Goal: Task Accomplishment & Management: Complete application form

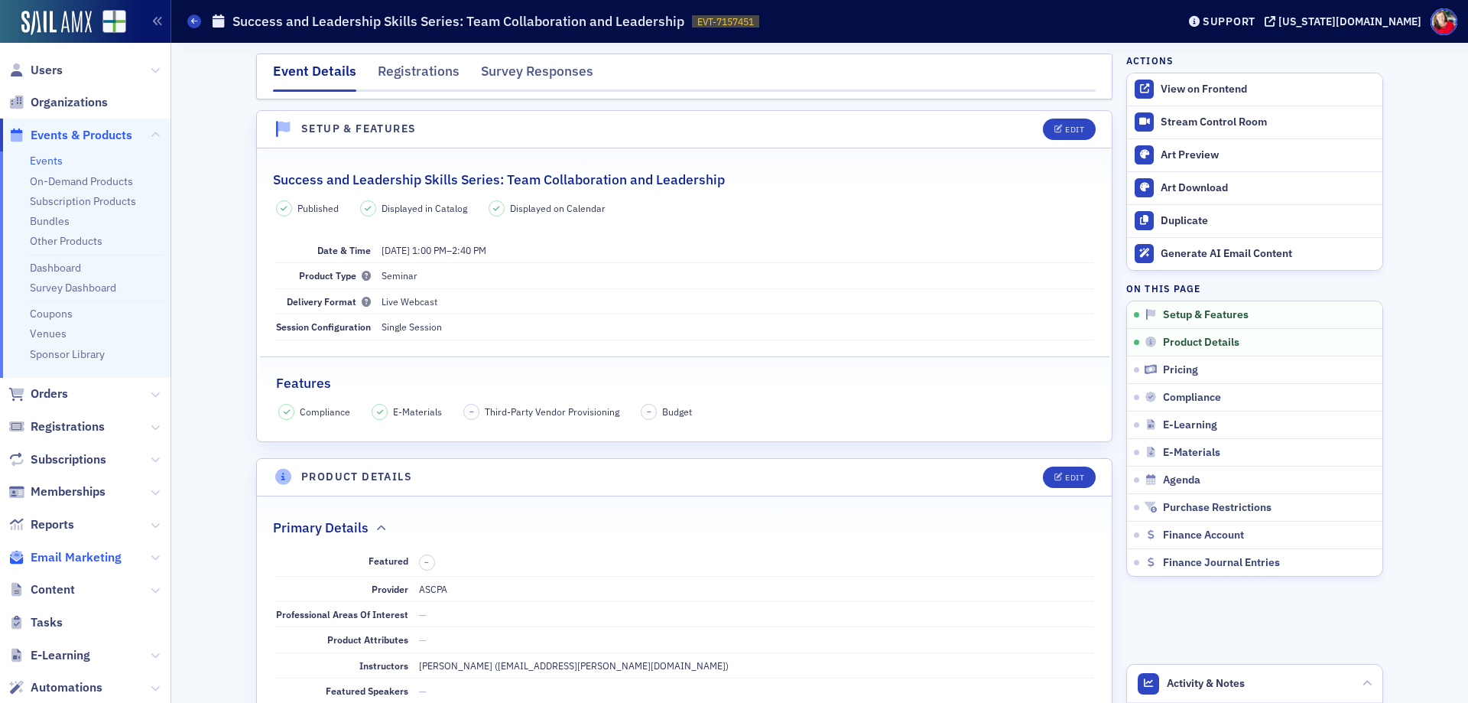
click at [97, 557] on span "Email Marketing" at bounding box center [76, 557] width 91 height 17
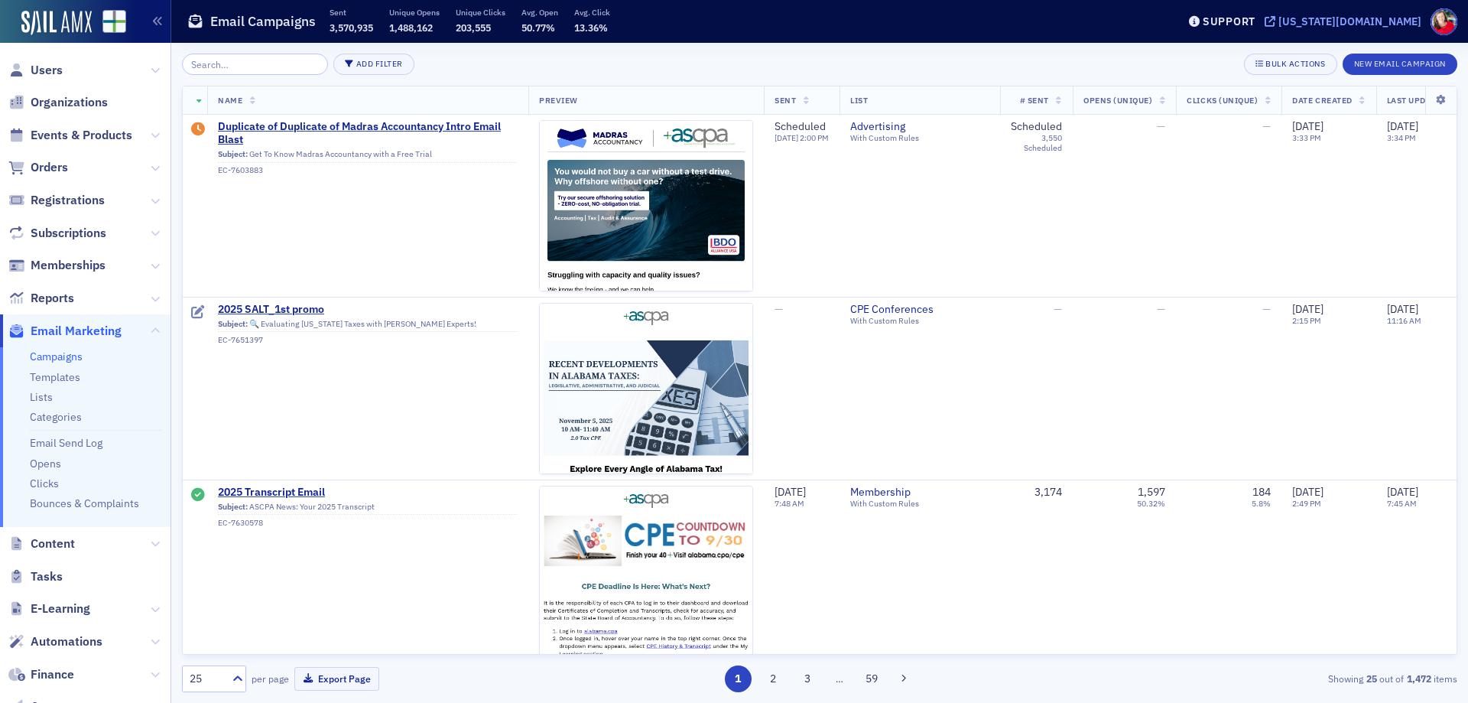
click at [1377, 22] on div "[US_STATE][DOMAIN_NAME]" at bounding box center [1349, 22] width 143 height 14
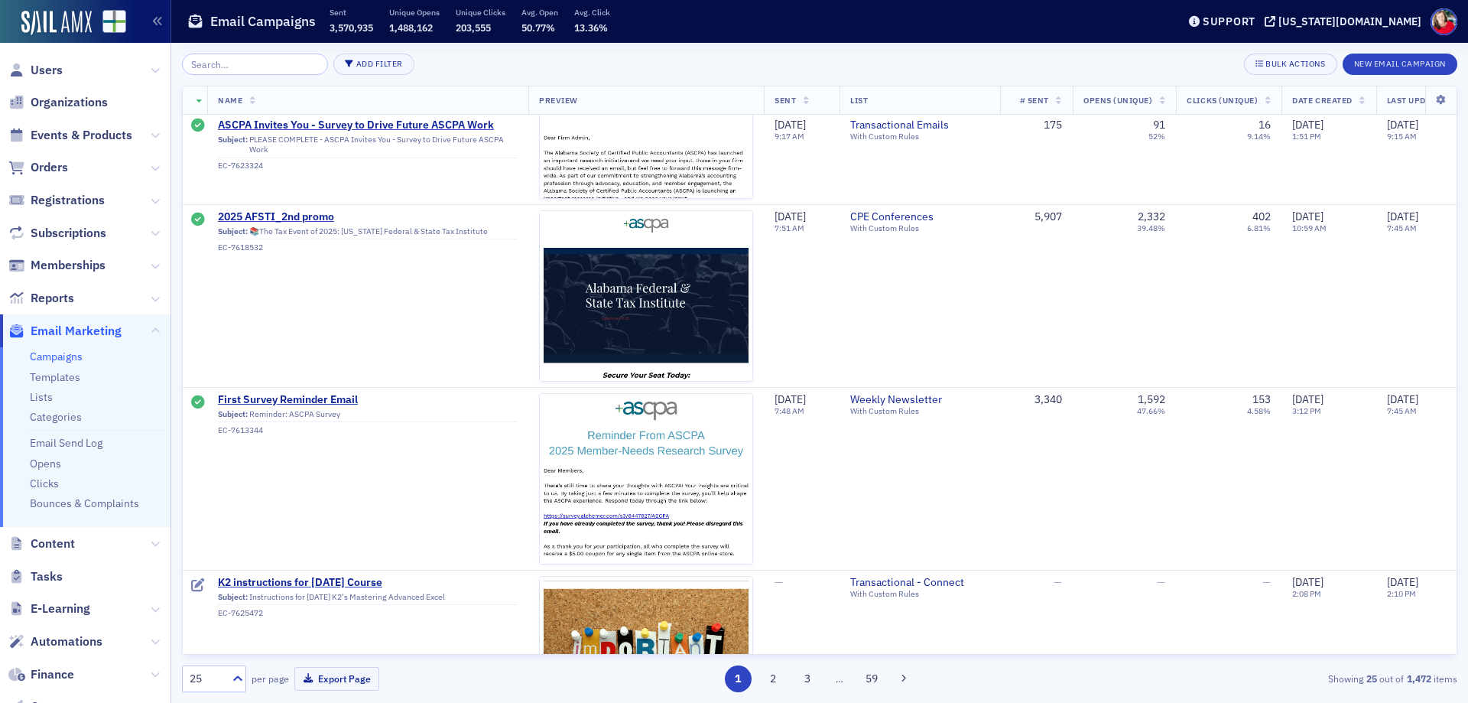
scroll to position [4039, 0]
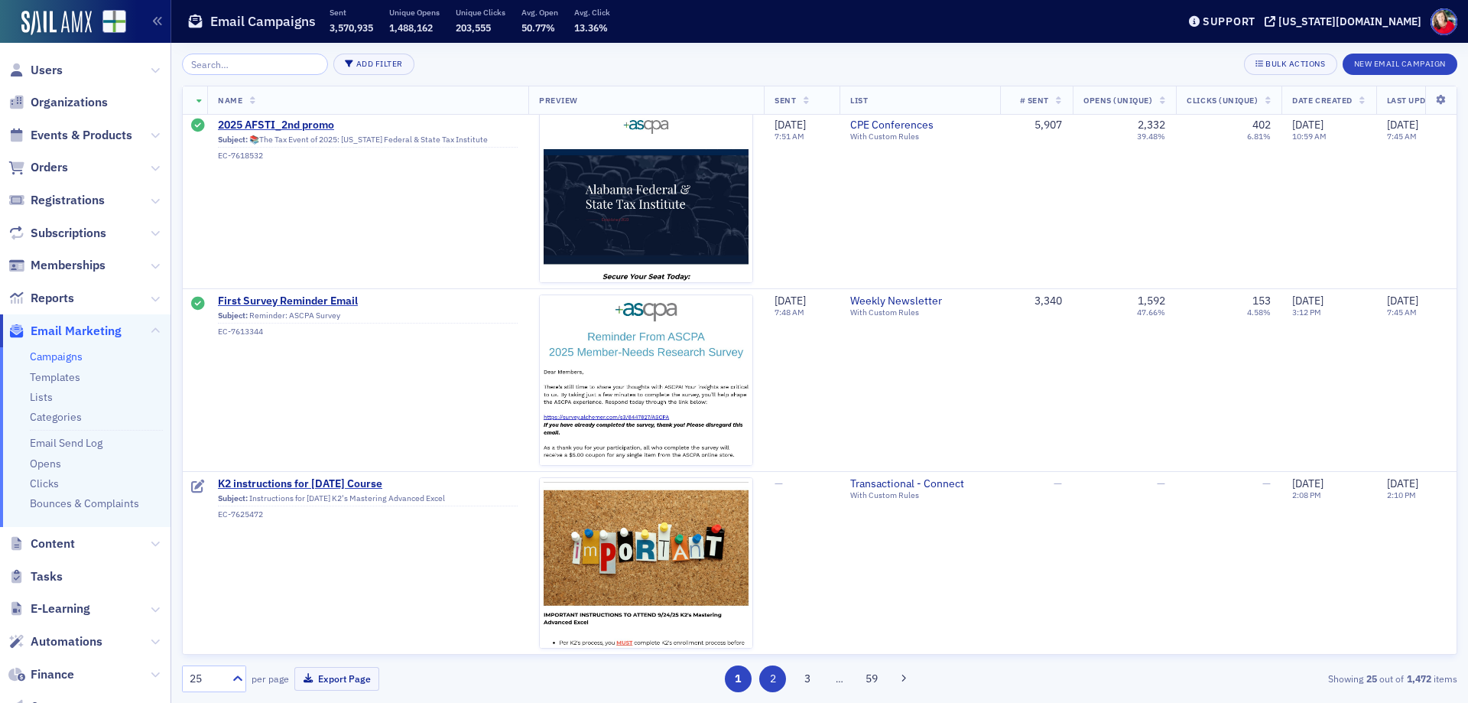
click at [766, 680] on button "2" at bounding box center [772, 678] width 27 height 27
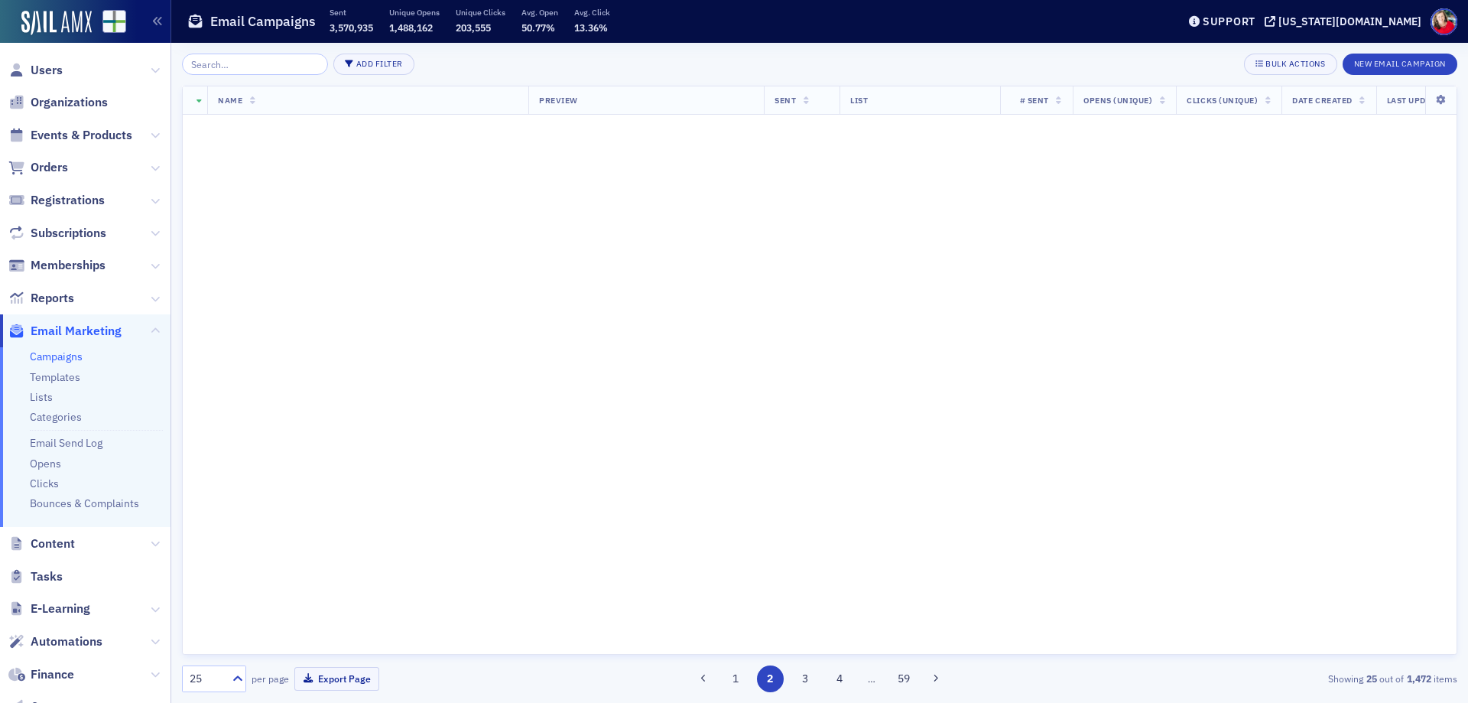
scroll to position [0, 0]
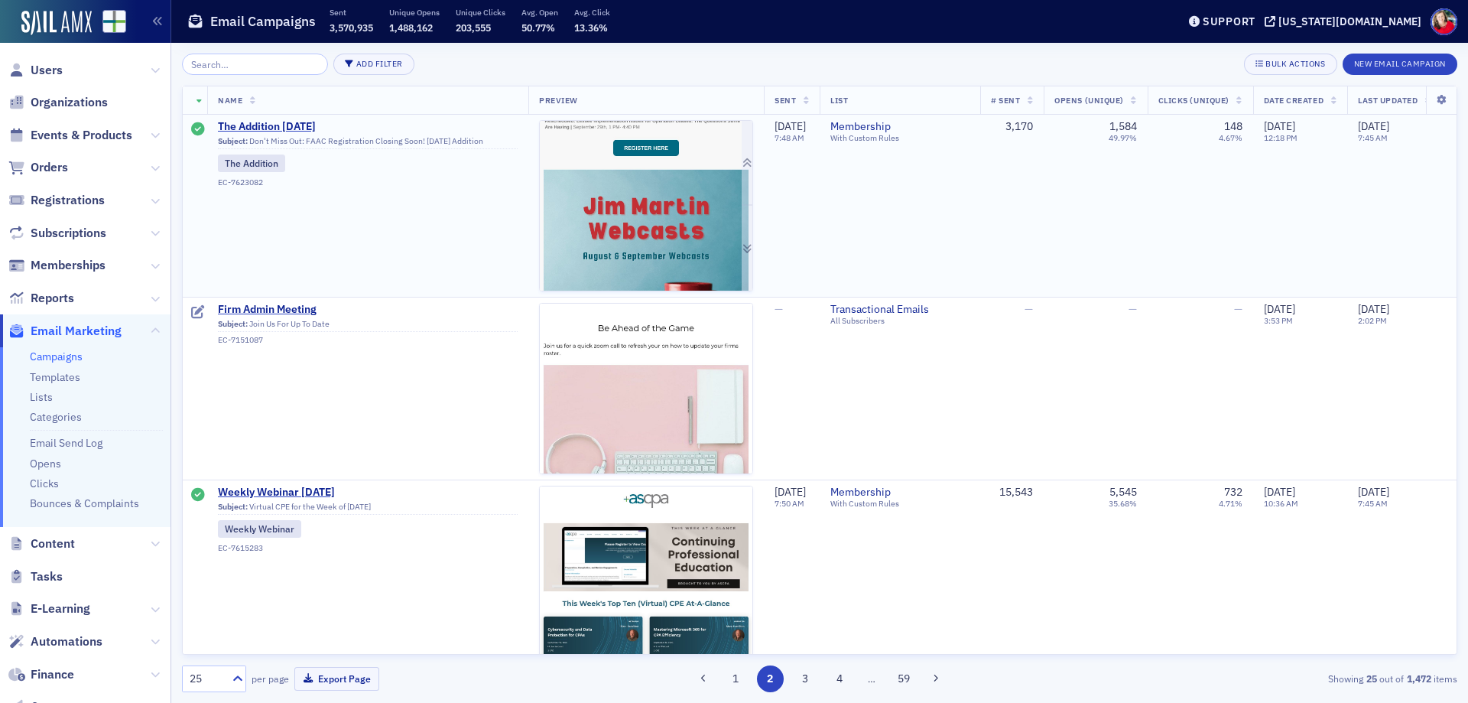
click at [749, 251] on div at bounding box center [746, 248] width 11 height 85
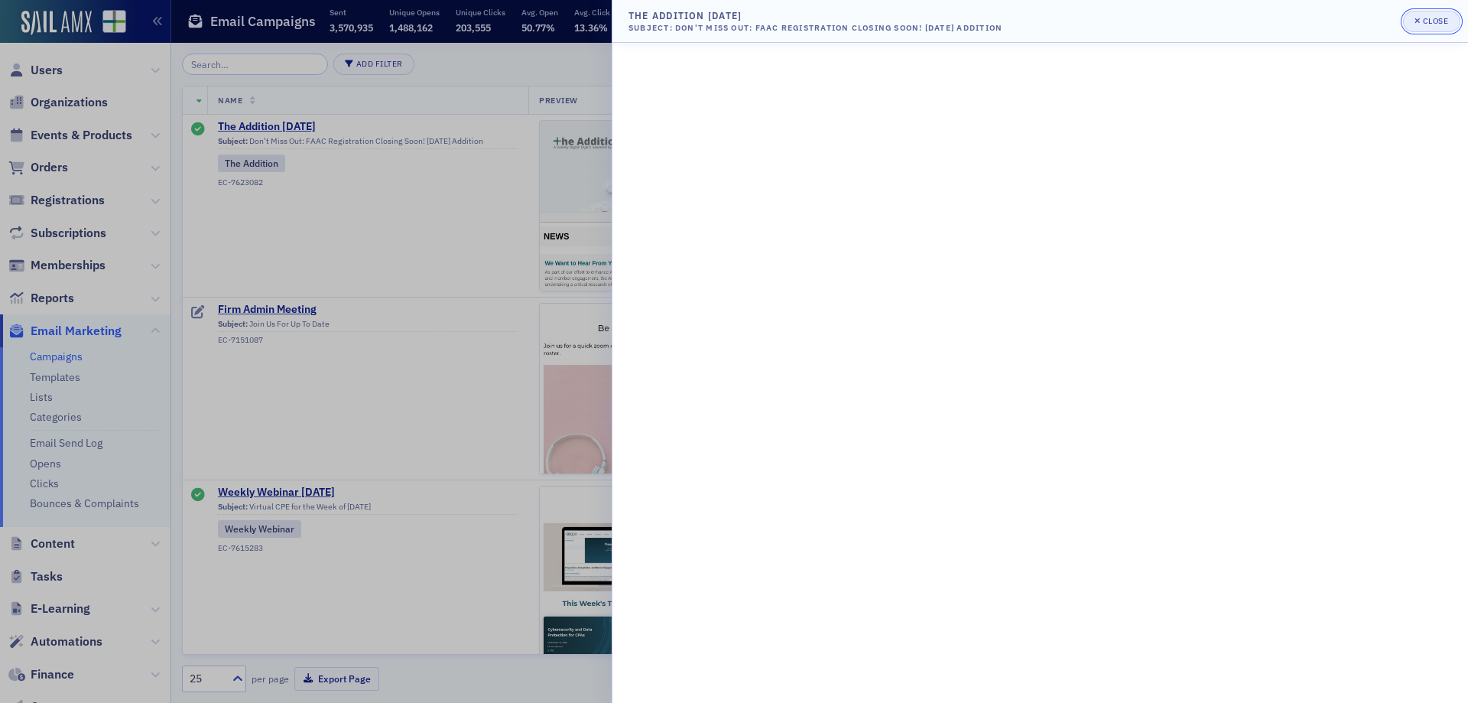
click at [1420, 14] on button "Close" at bounding box center [1431, 21] width 57 height 21
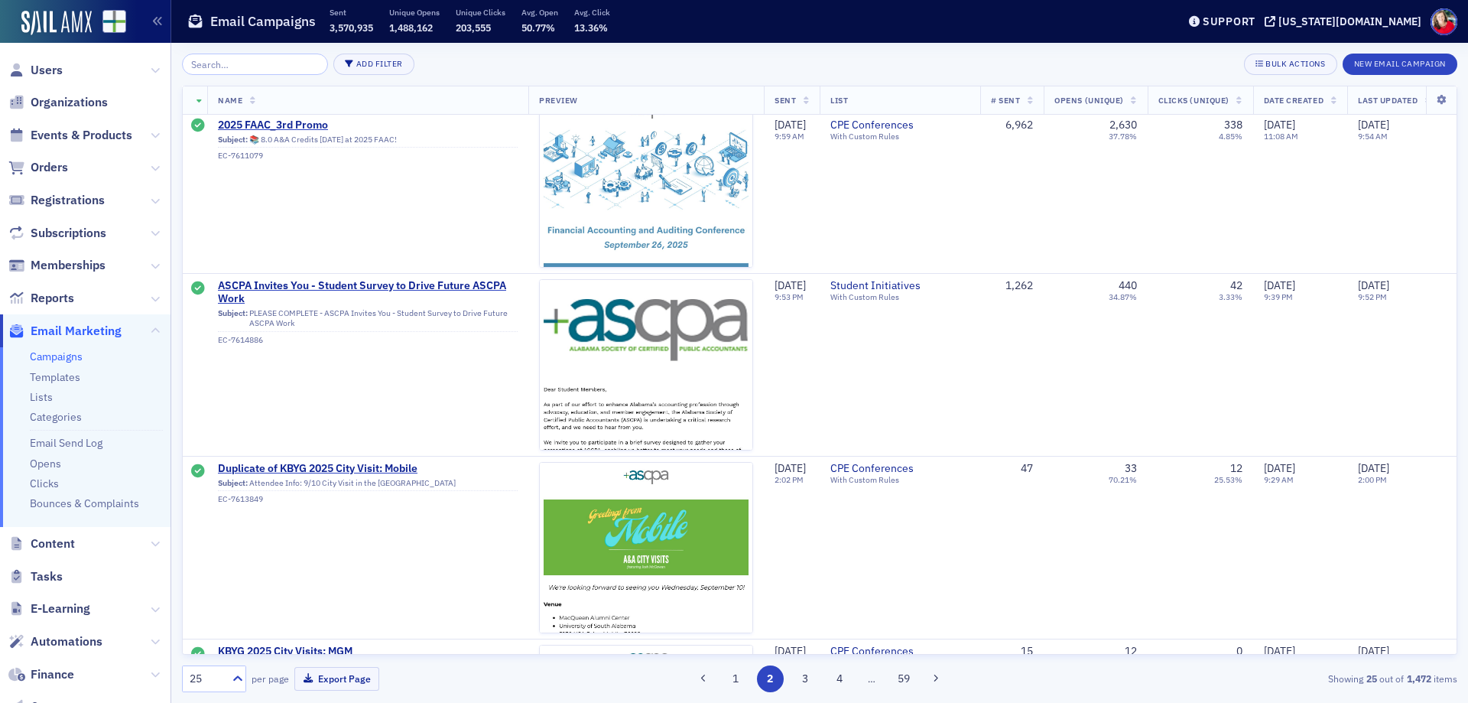
scroll to position [1605, 0]
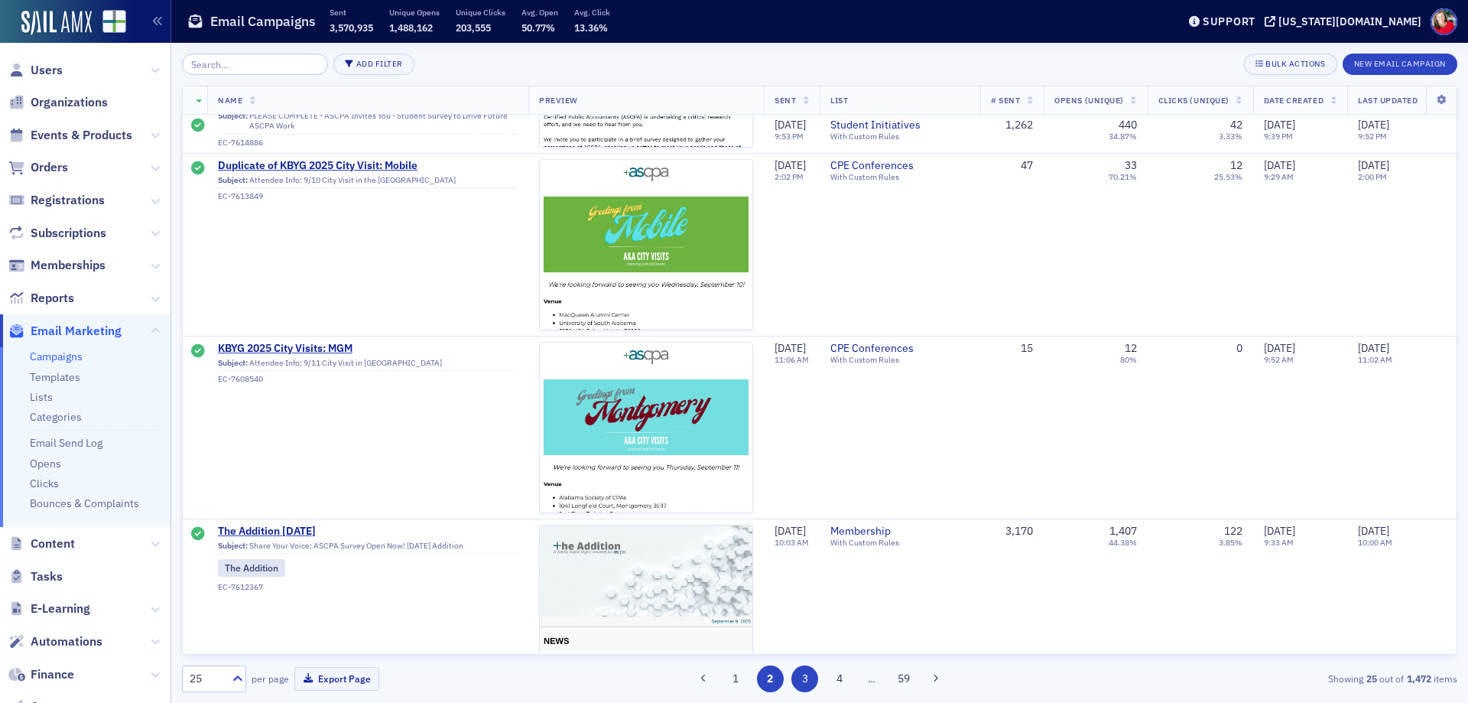
click at [803, 678] on button "3" at bounding box center [804, 678] width 27 height 27
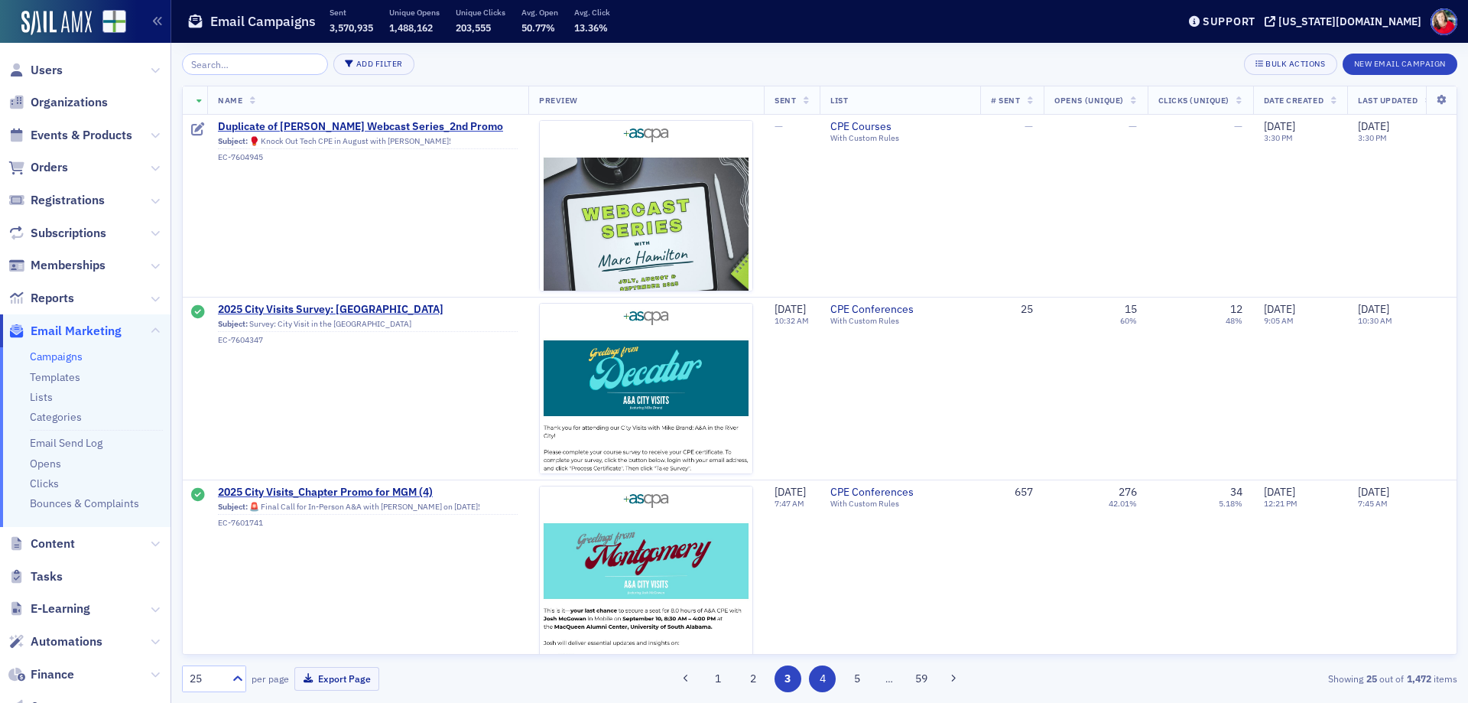
click at [825, 683] on button "4" at bounding box center [822, 678] width 27 height 27
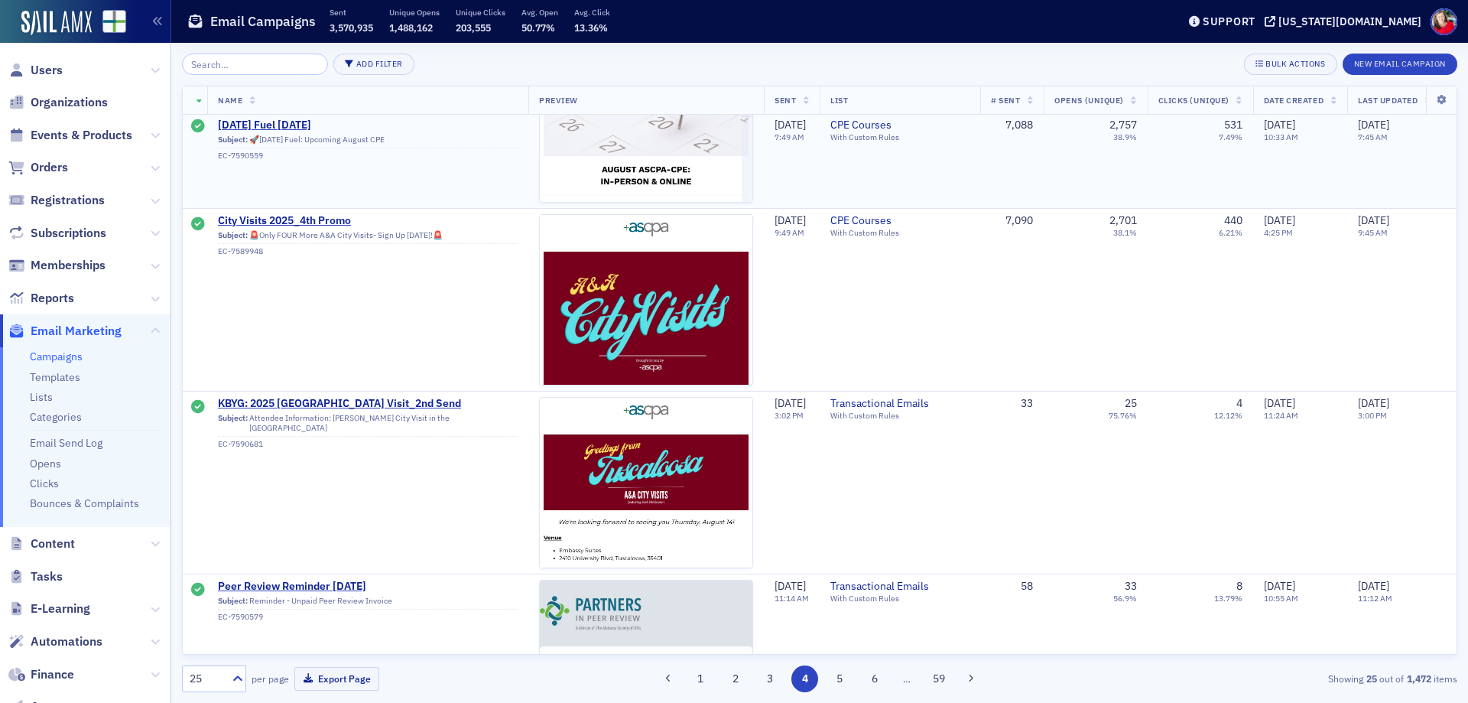
scroll to position [994, 0]
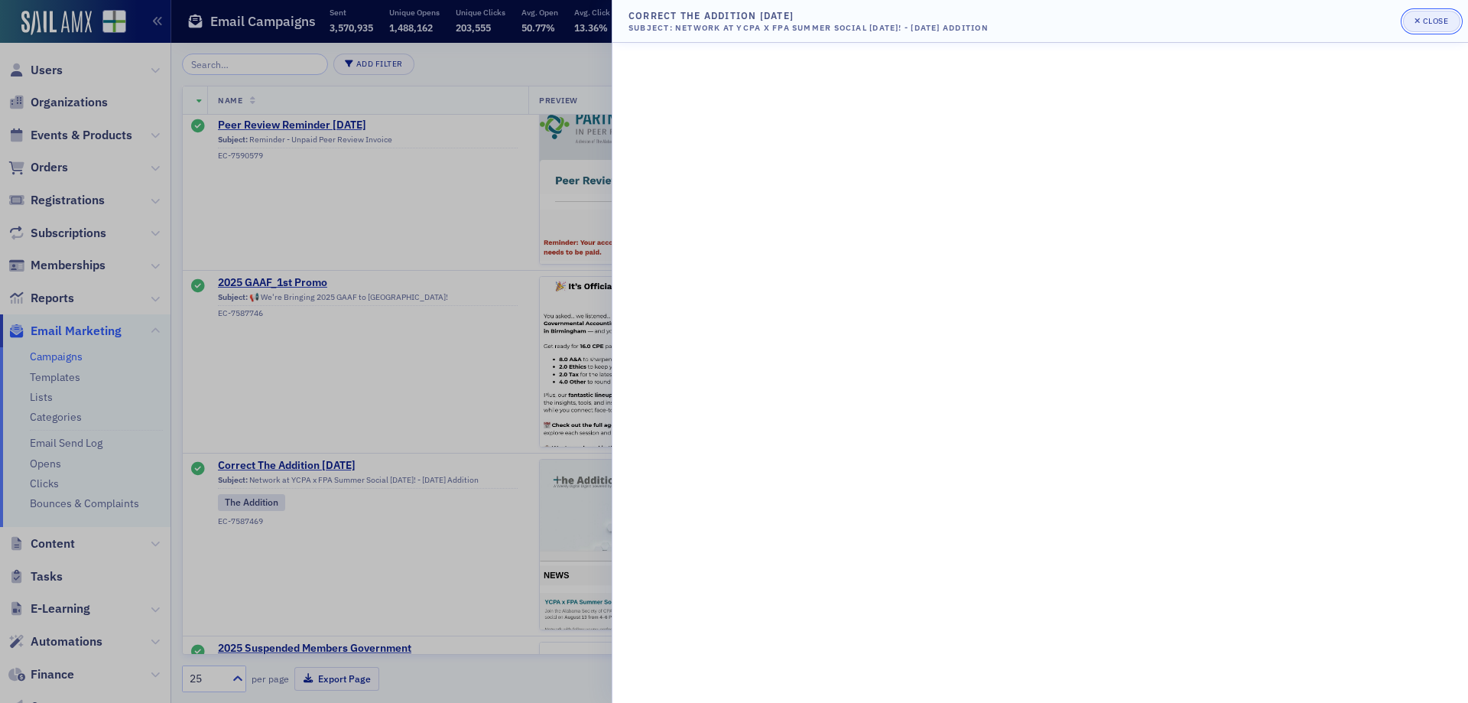
click at [1429, 21] on div "Close" at bounding box center [1436, 21] width 26 height 8
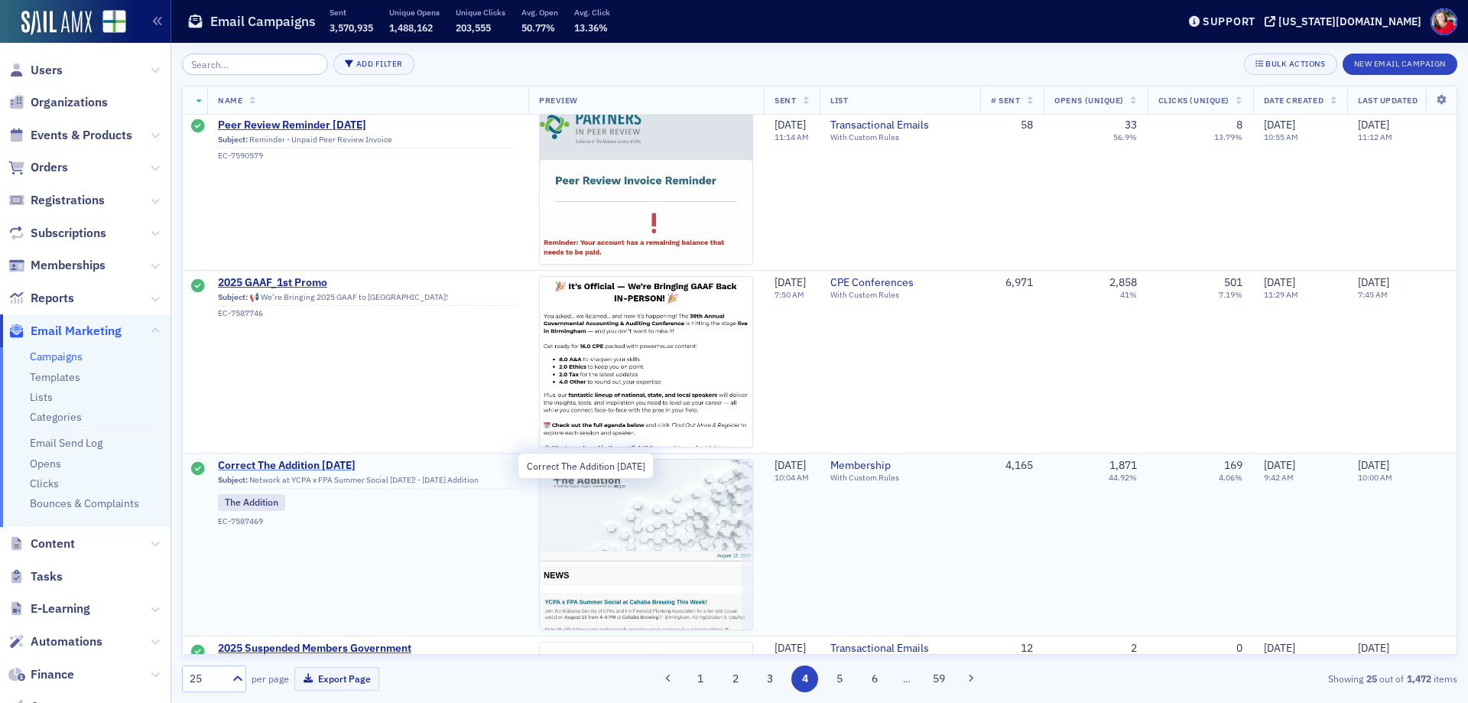
click at [297, 462] on span "Correct The Addition [DATE]" at bounding box center [368, 466] width 300 height 14
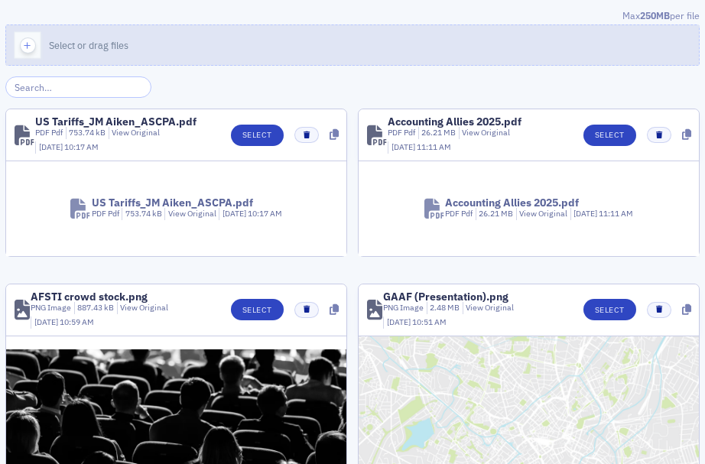
click at [27, 48] on icon "button" at bounding box center [28, 46] width 14 height 14
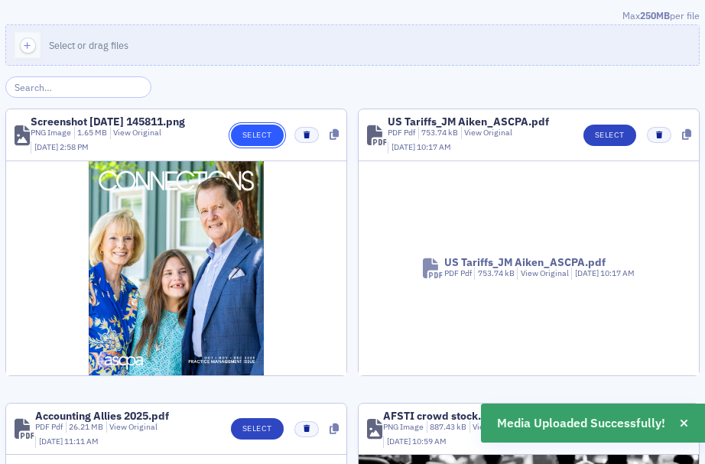
click at [242, 135] on button "Select" at bounding box center [257, 135] width 53 height 21
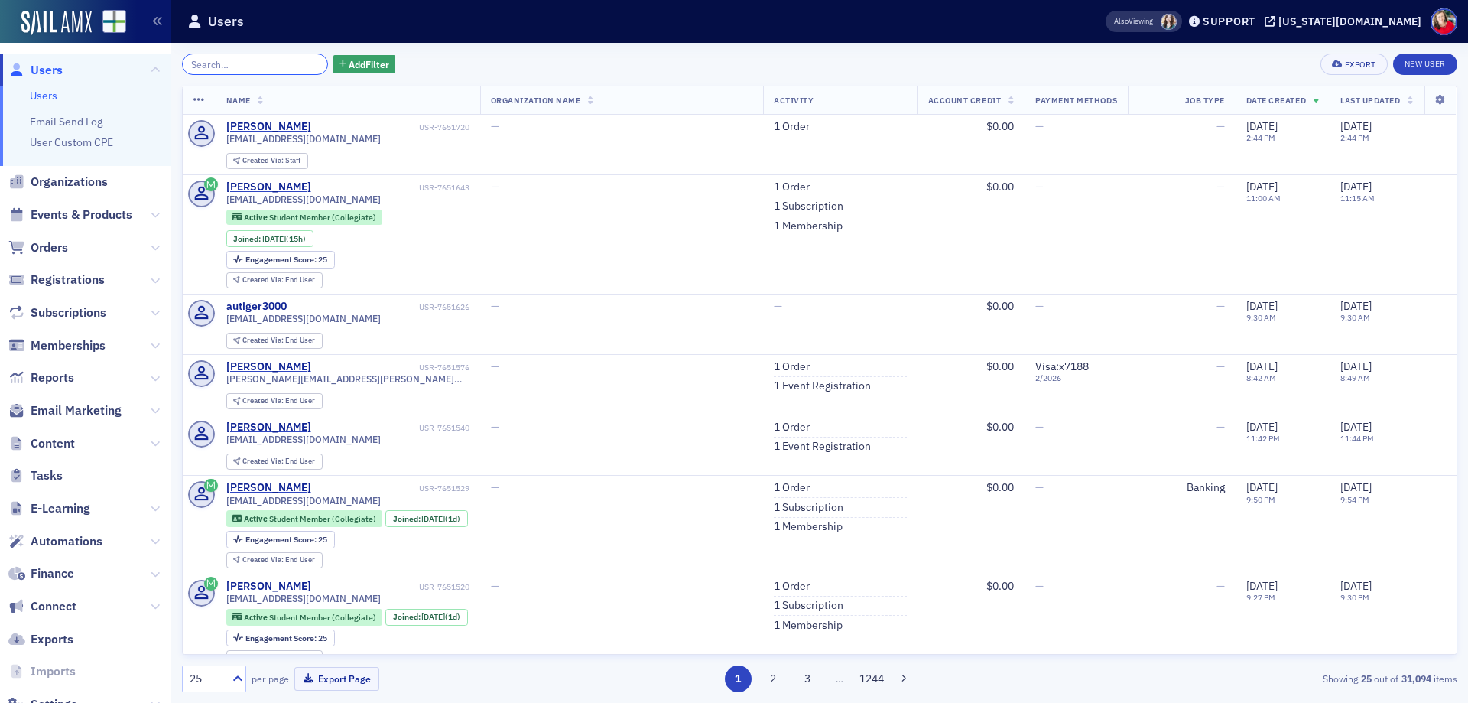
click at [209, 61] on input "search" at bounding box center [255, 64] width 146 height 21
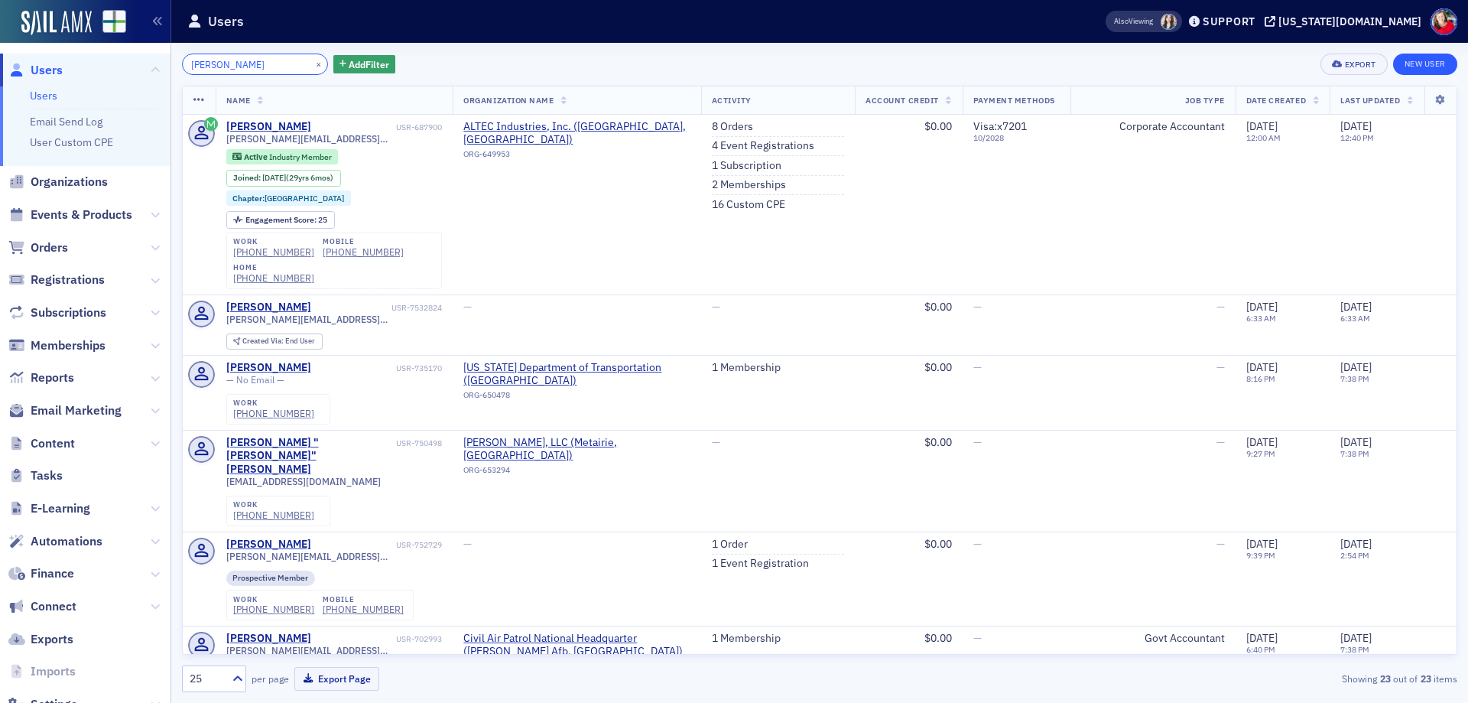
type input "stacey sveum"
click at [1416, 61] on link "New User" at bounding box center [1425, 64] width 64 height 21
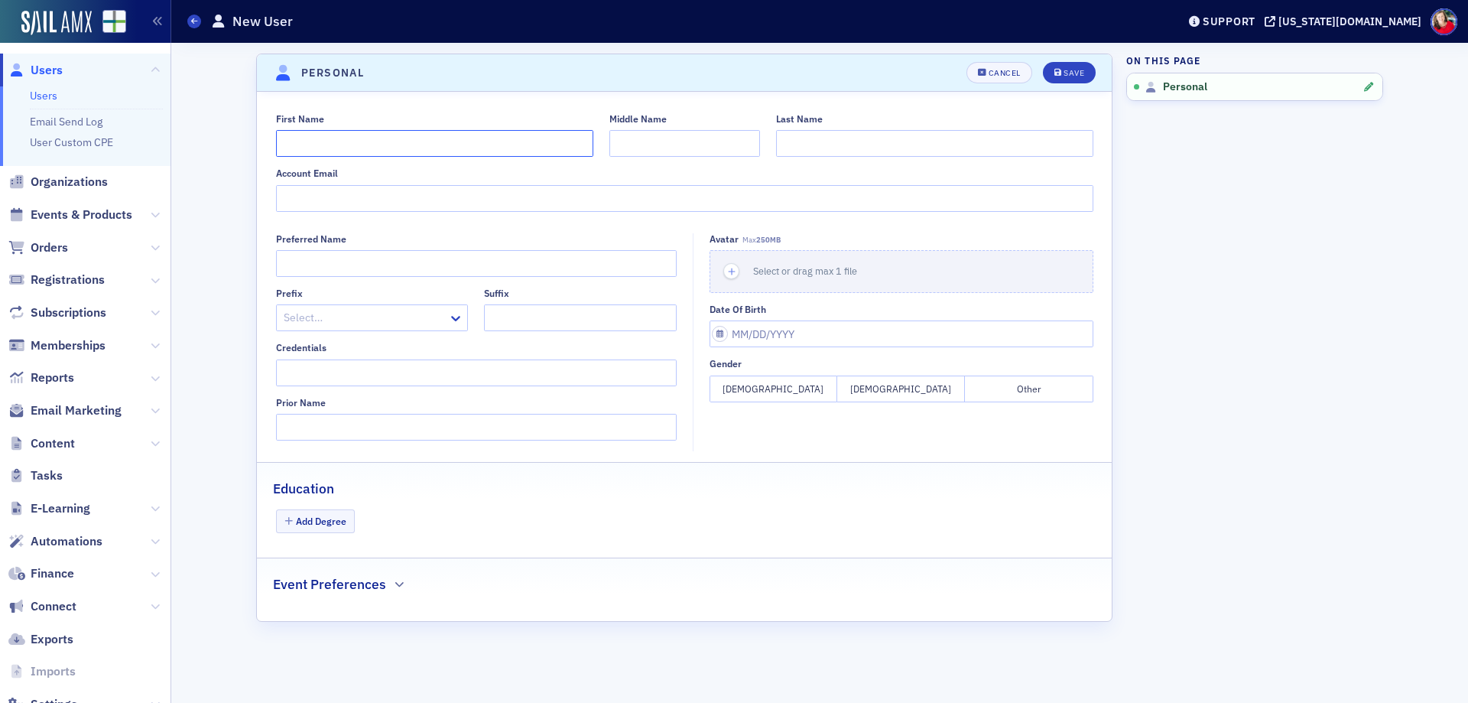
click at [501, 135] on input "First Name" at bounding box center [434, 143] width 317 height 27
type input "Stacey"
type input "Sveum"
click at [352, 194] on input "Account Email" at bounding box center [684, 198] width 817 height 27
paste input "stacey.sveum@submittable.com"
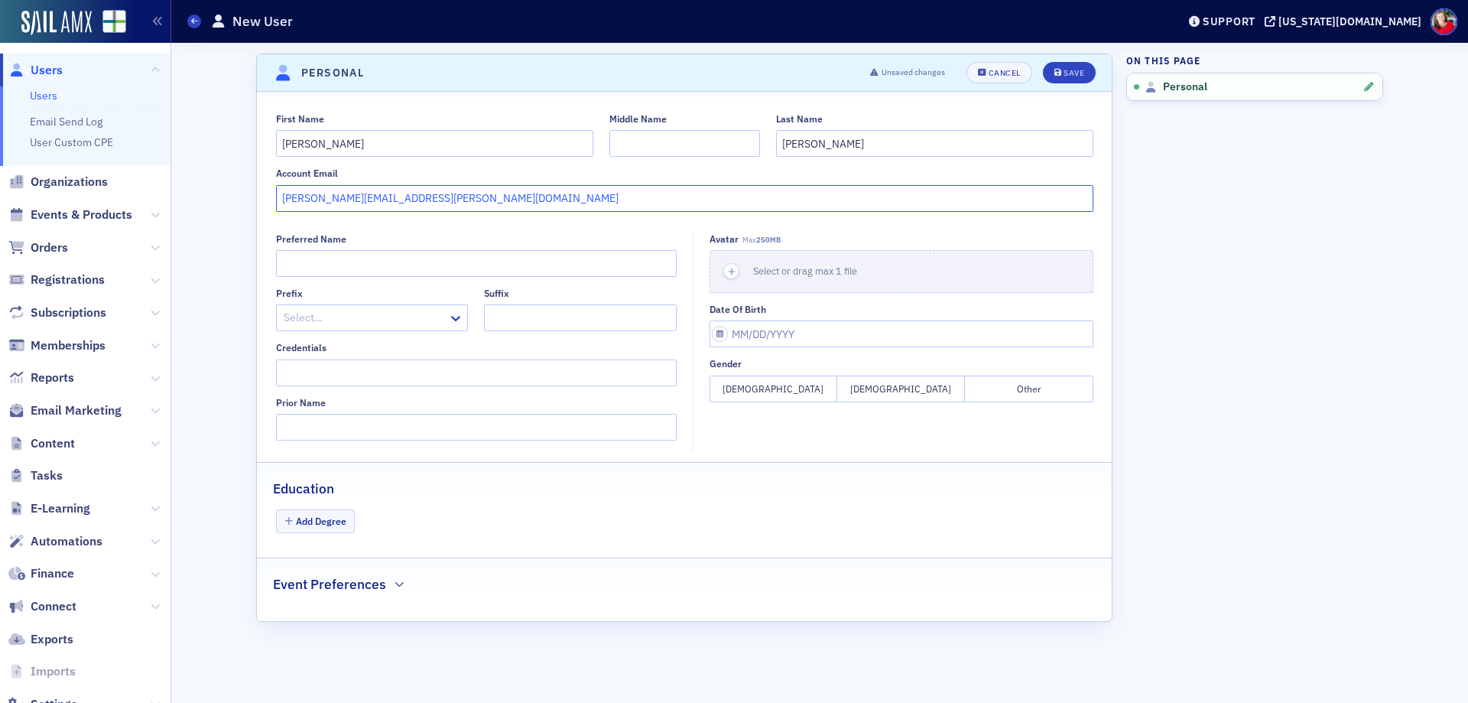
type input "stacey.sveum@submittable.com"
click at [334, 261] on input "Preferred Name" at bounding box center [476, 263] width 401 height 27
type input "Stacey"
click at [1071, 72] on div "Save" at bounding box center [1073, 73] width 21 height 8
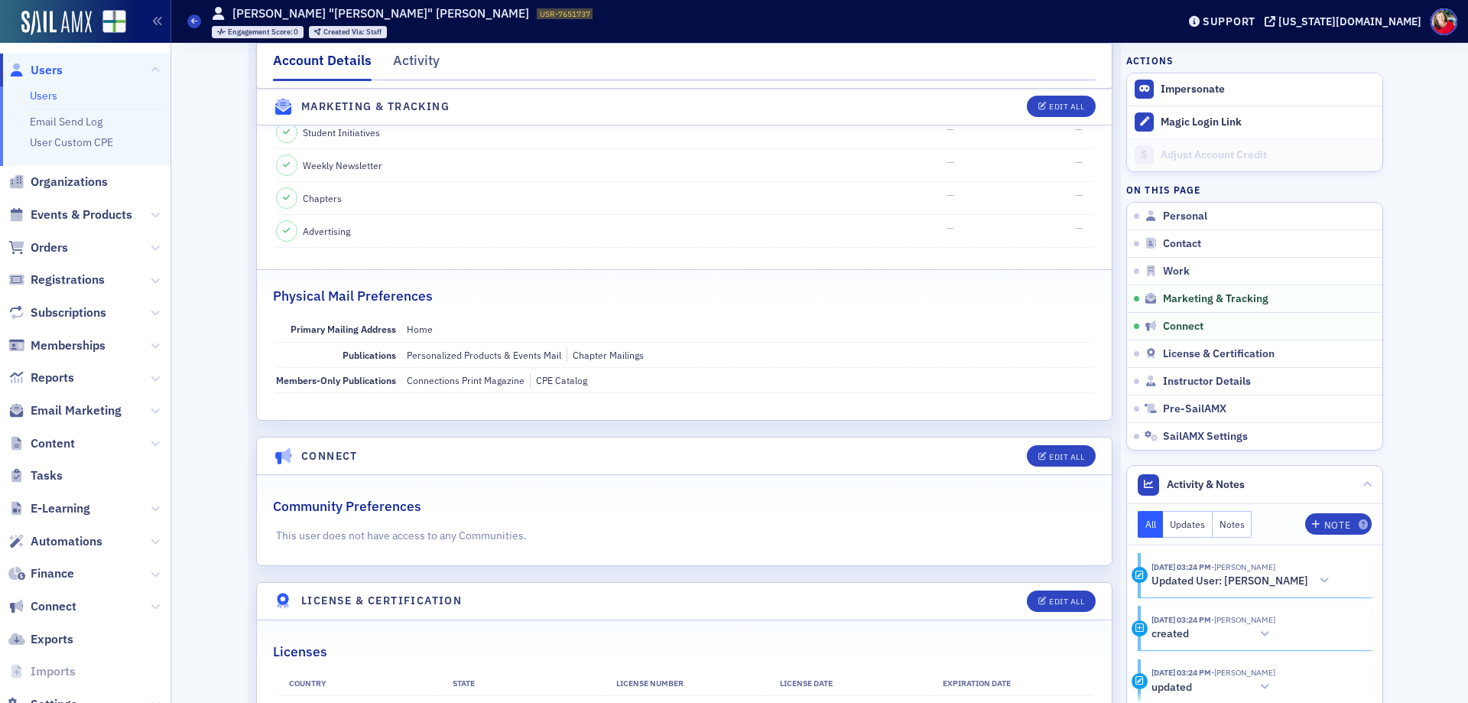
scroll to position [1601, 0]
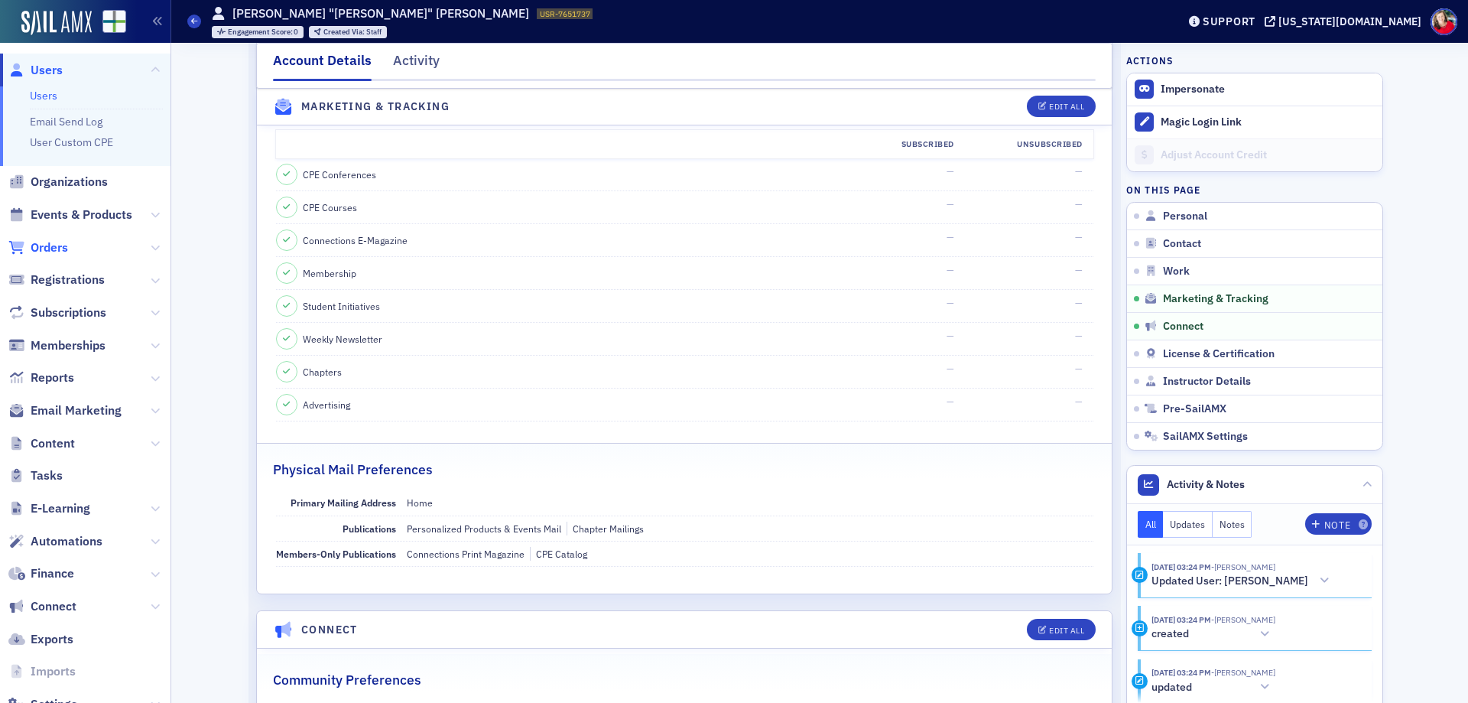
click at [57, 248] on span "Orders" at bounding box center [49, 247] width 37 height 17
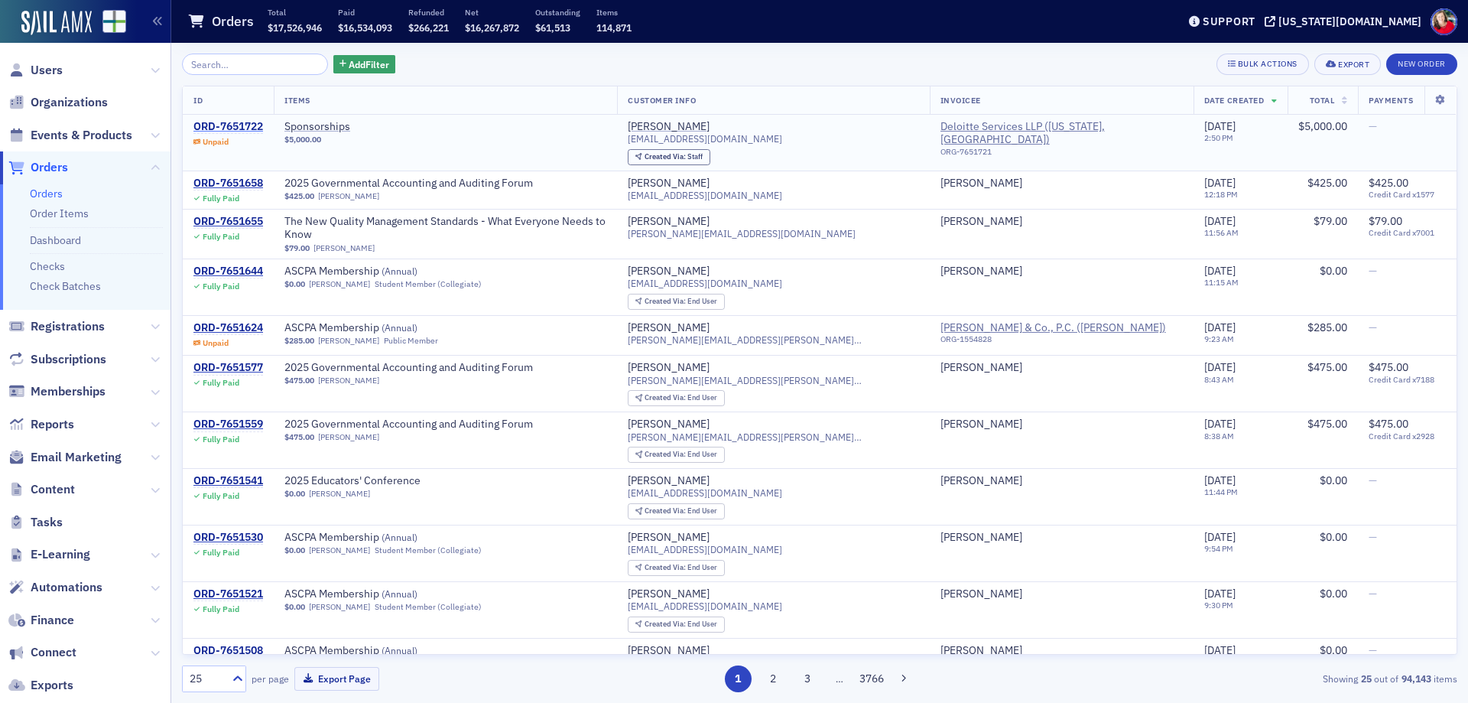
click at [258, 128] on div "ORD-7651722" at bounding box center [228, 127] width 70 height 14
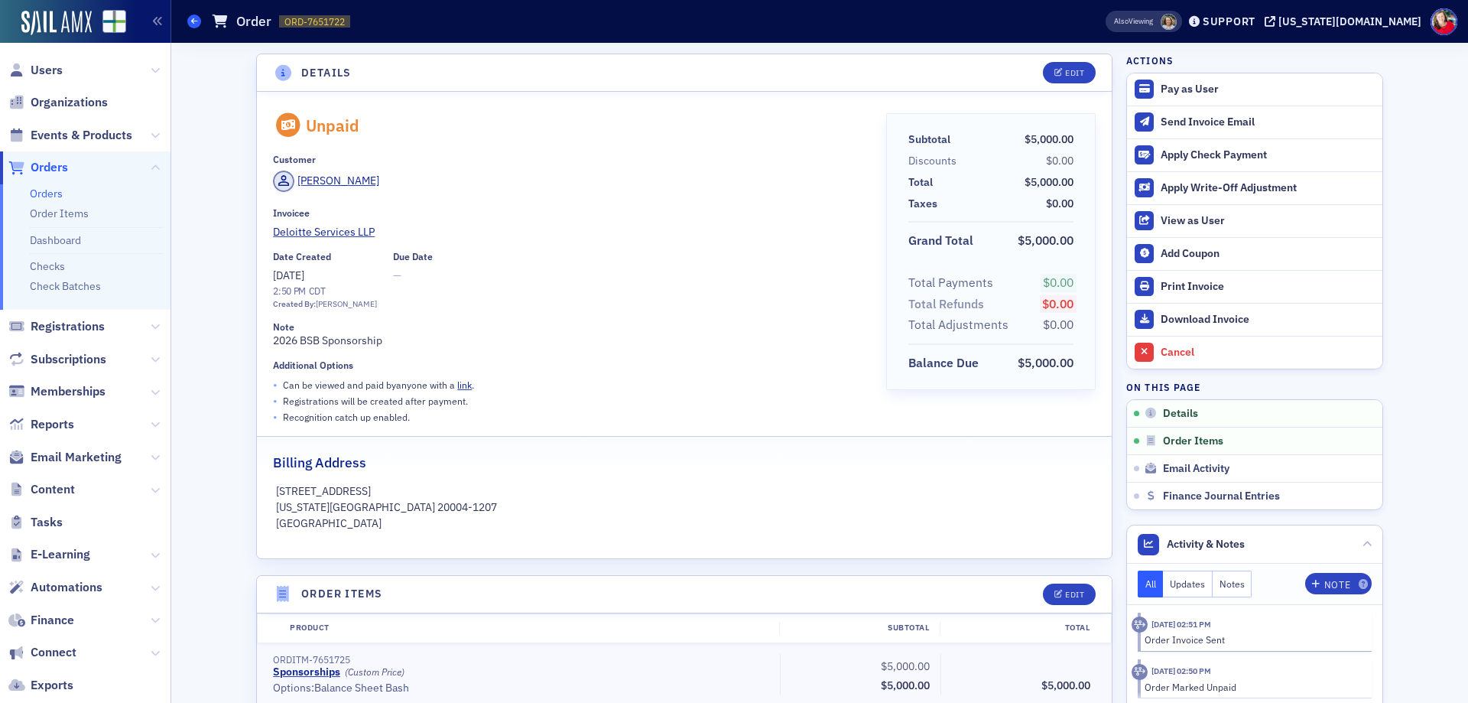
click at [194, 18] on icon at bounding box center [194, 21] width 6 height 7
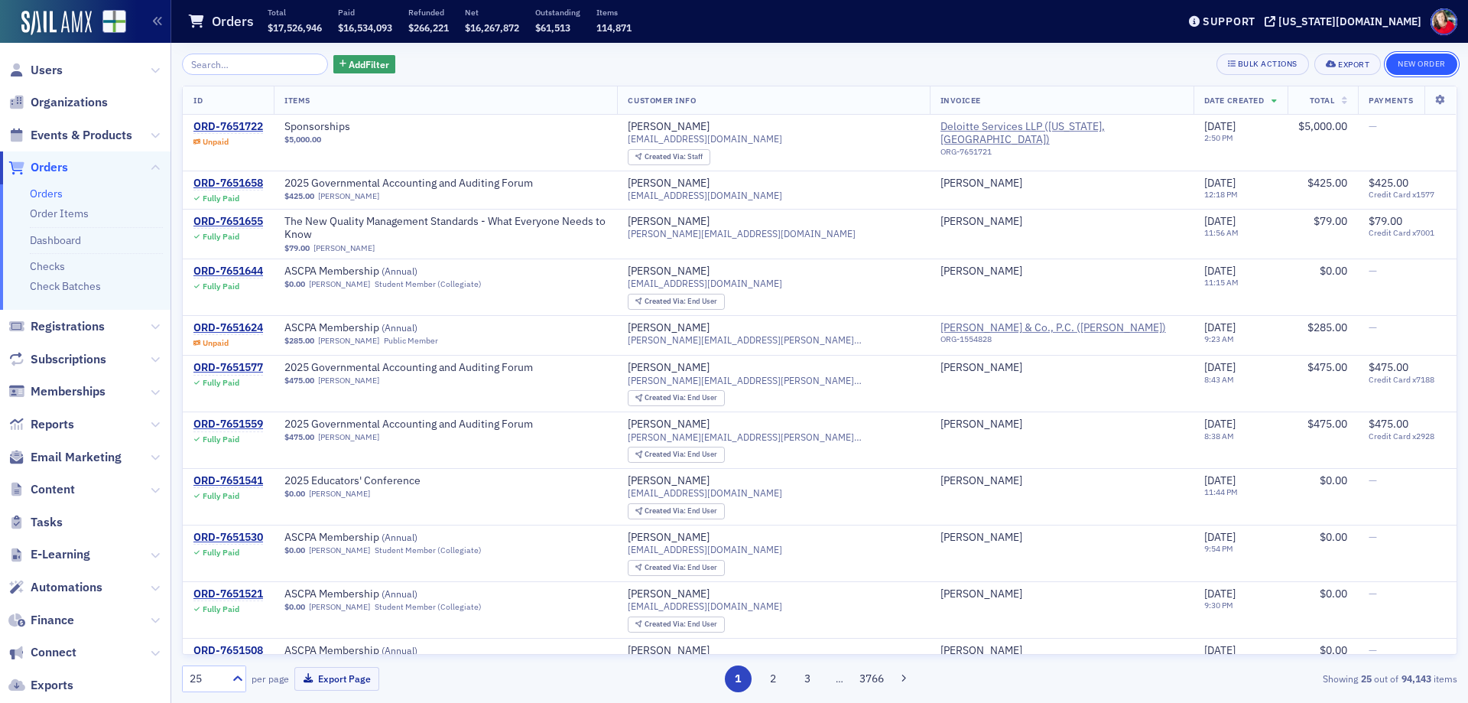
click at [1413, 60] on button "New Order" at bounding box center [1421, 64] width 71 height 21
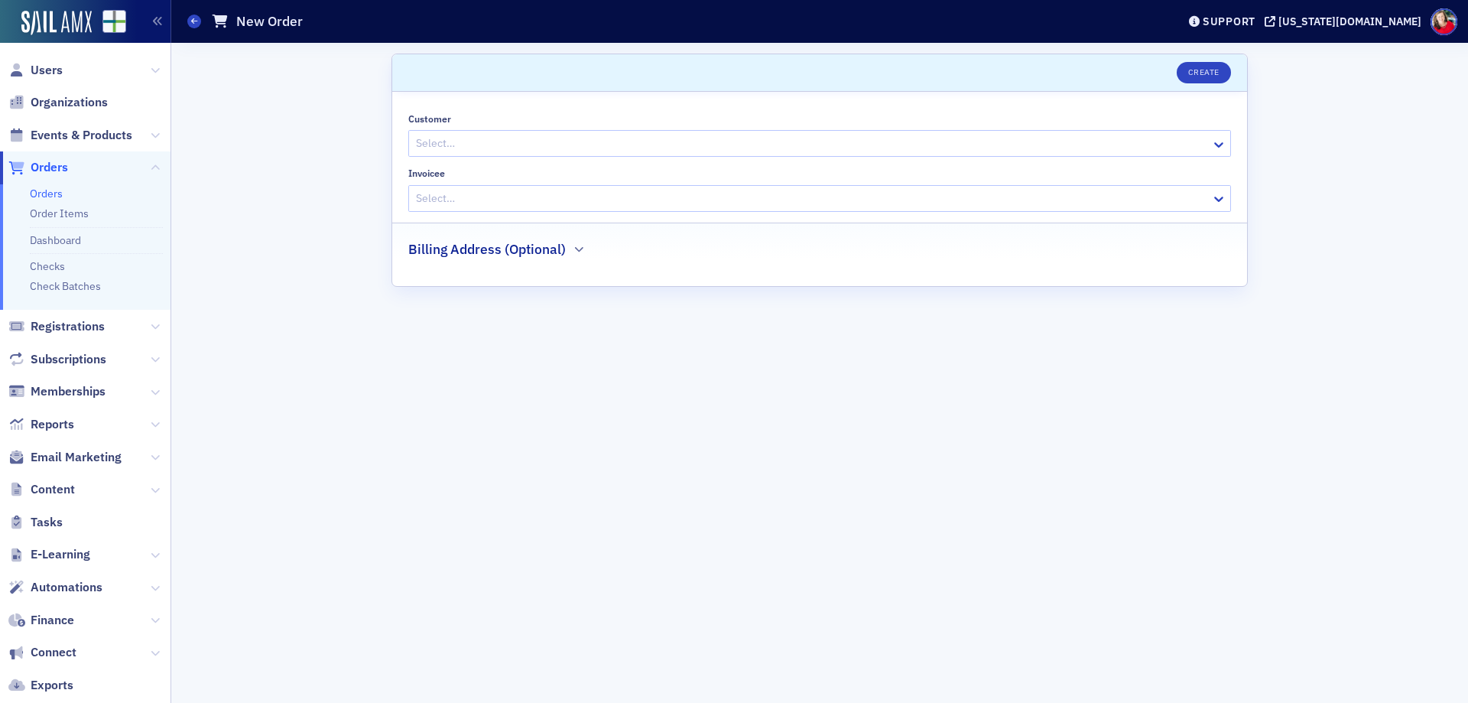
click at [654, 138] on div at bounding box center [811, 143] width 795 height 19
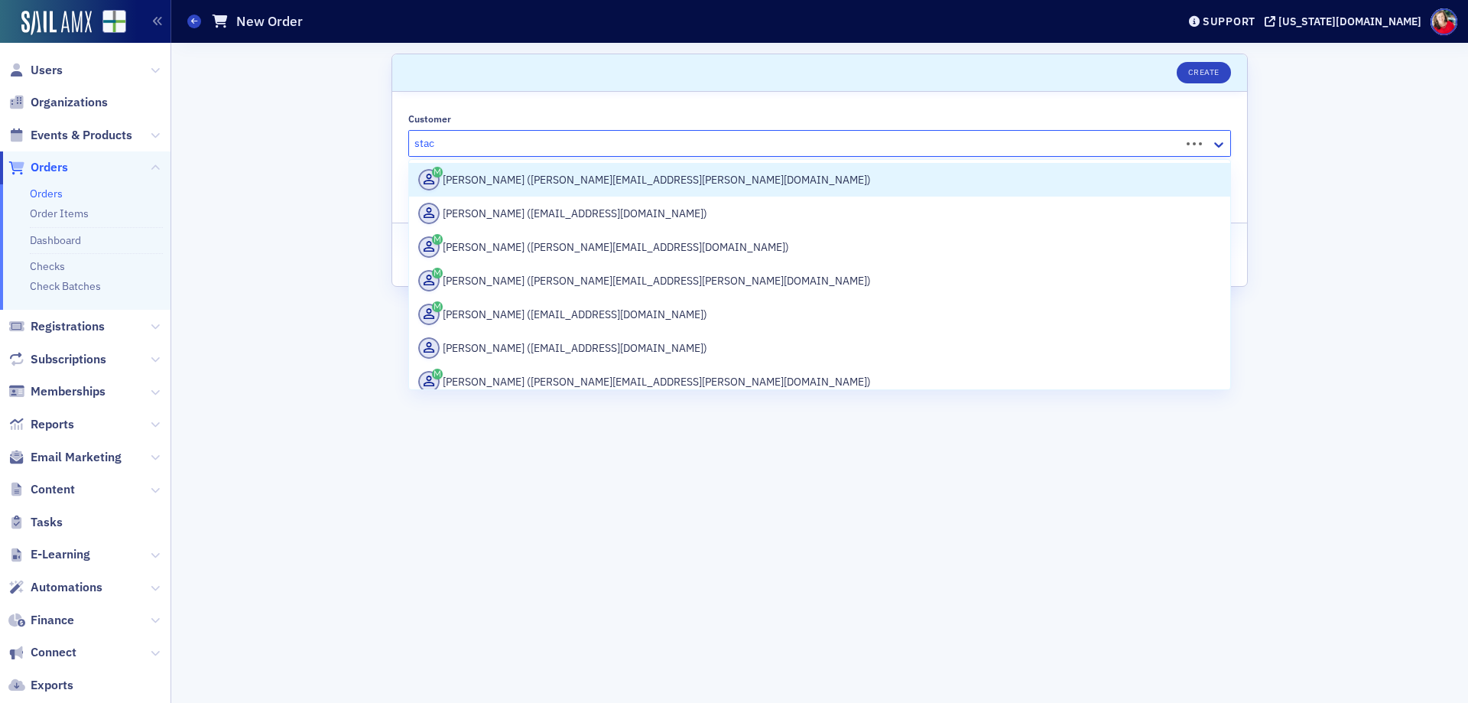
type input "stace"
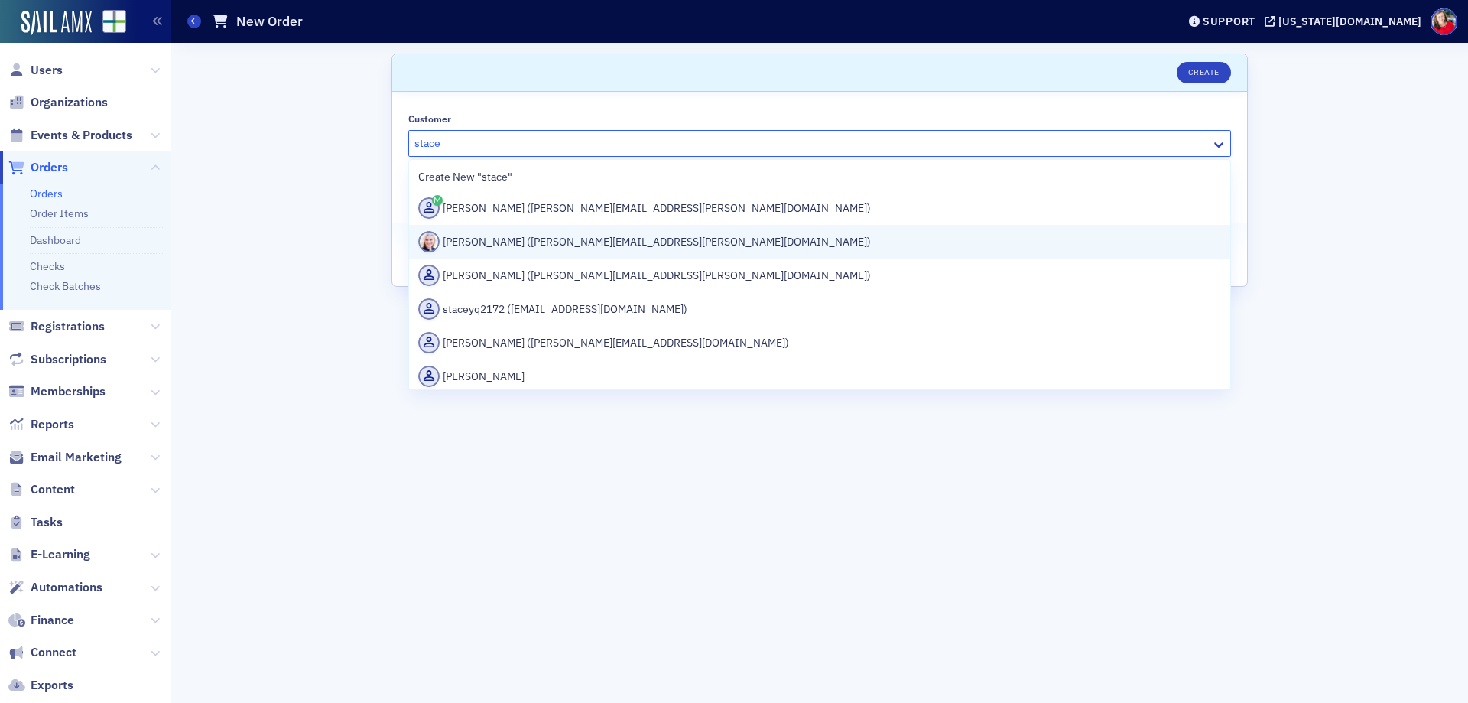
click at [569, 238] on div "Stacey Sveum (stacey.sveum@submittable.com)" at bounding box center [819, 241] width 803 height 21
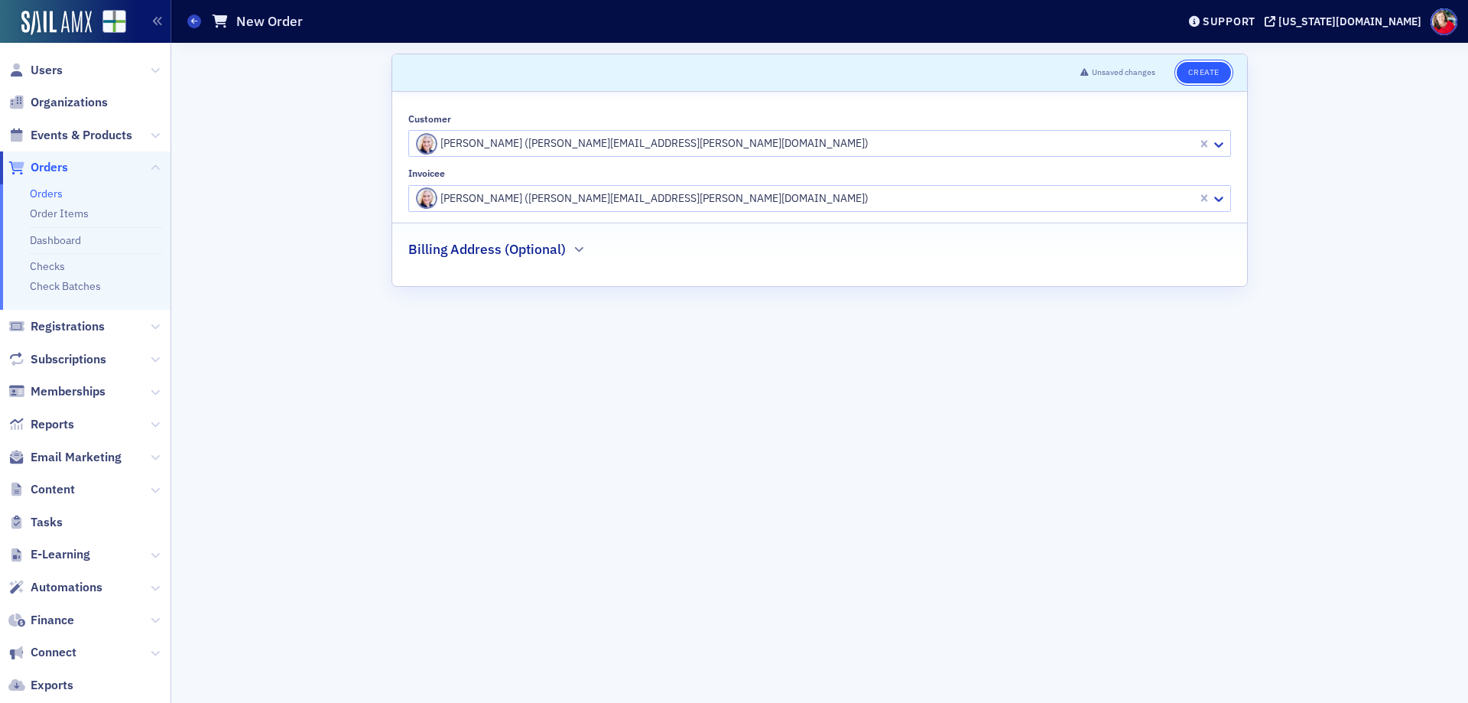
click at [1211, 73] on button "Create" at bounding box center [1203, 72] width 54 height 21
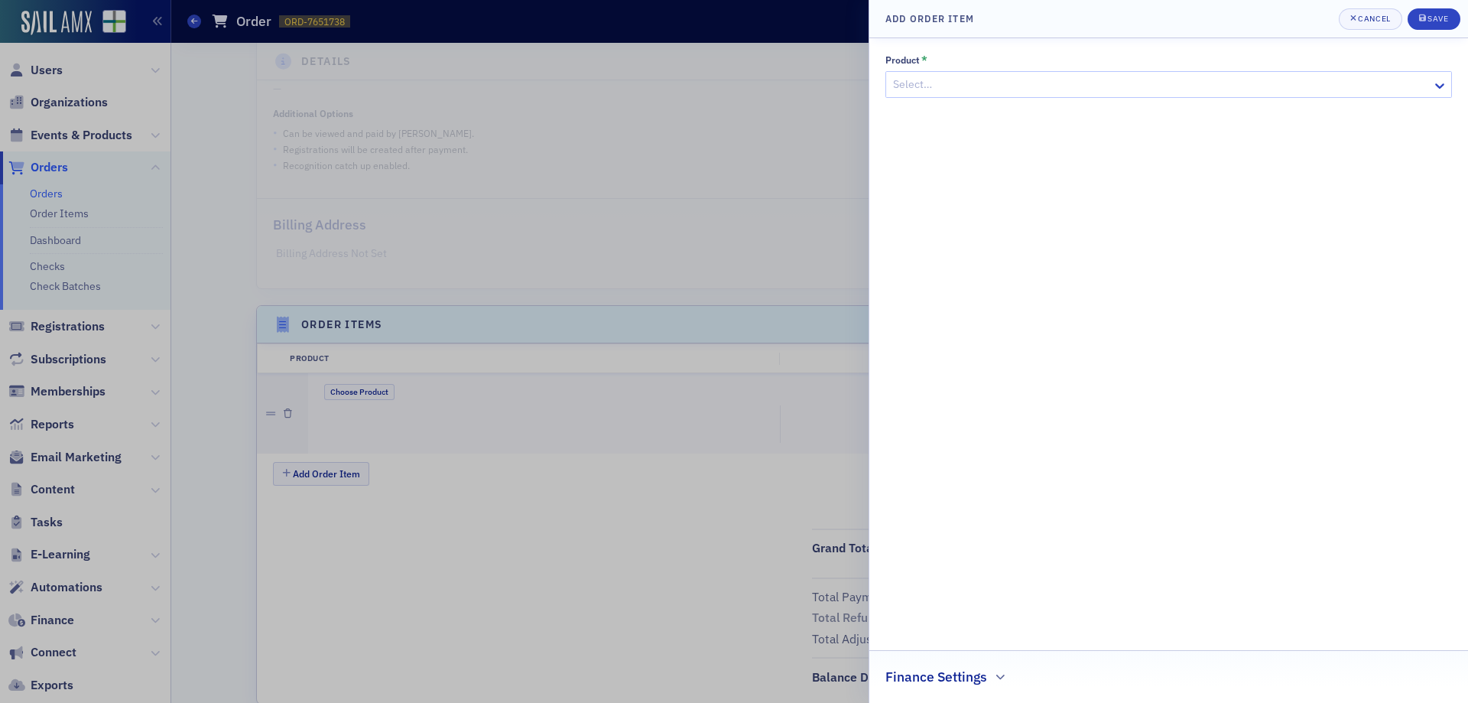
scroll to position [320, 0]
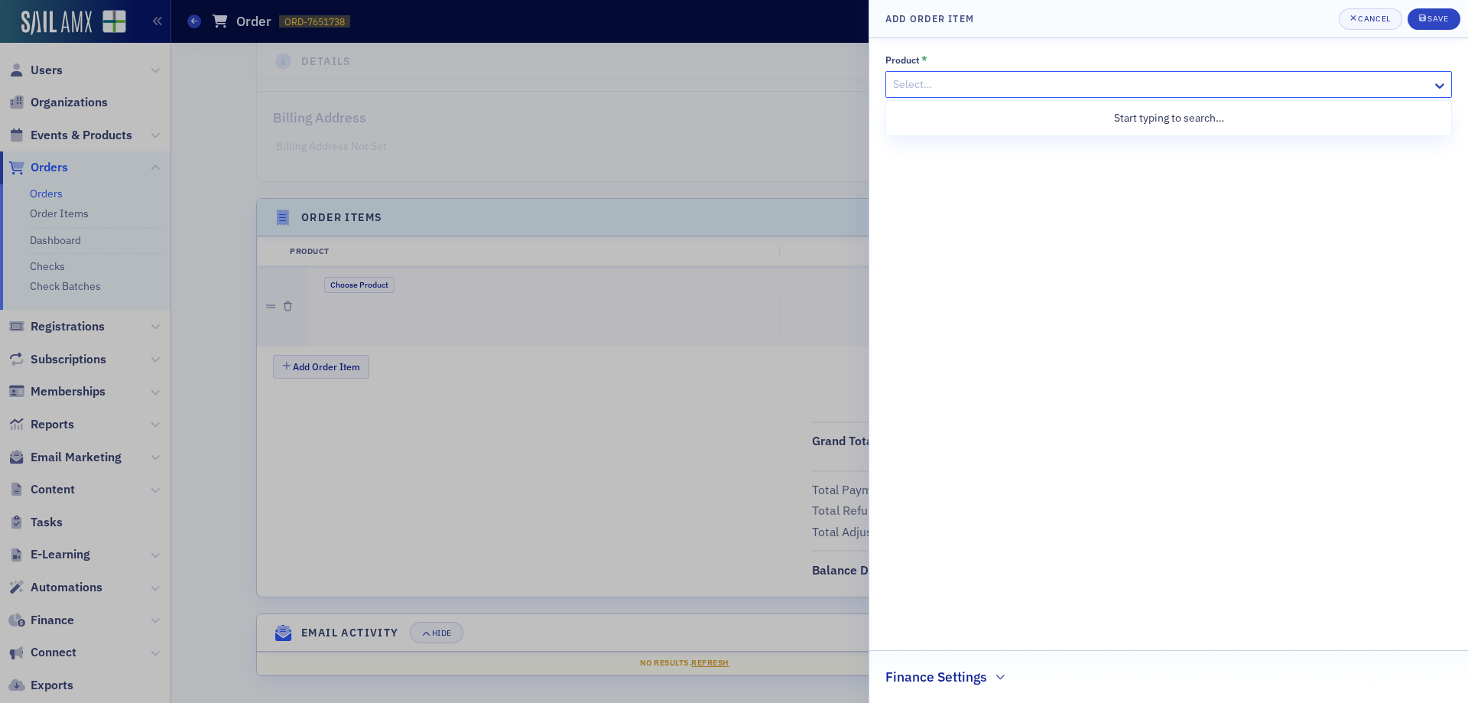
click at [951, 90] on div at bounding box center [1160, 84] width 539 height 19
type input "sponsorsh"
click at [967, 142] on div at bounding box center [1160, 144] width 539 height 19
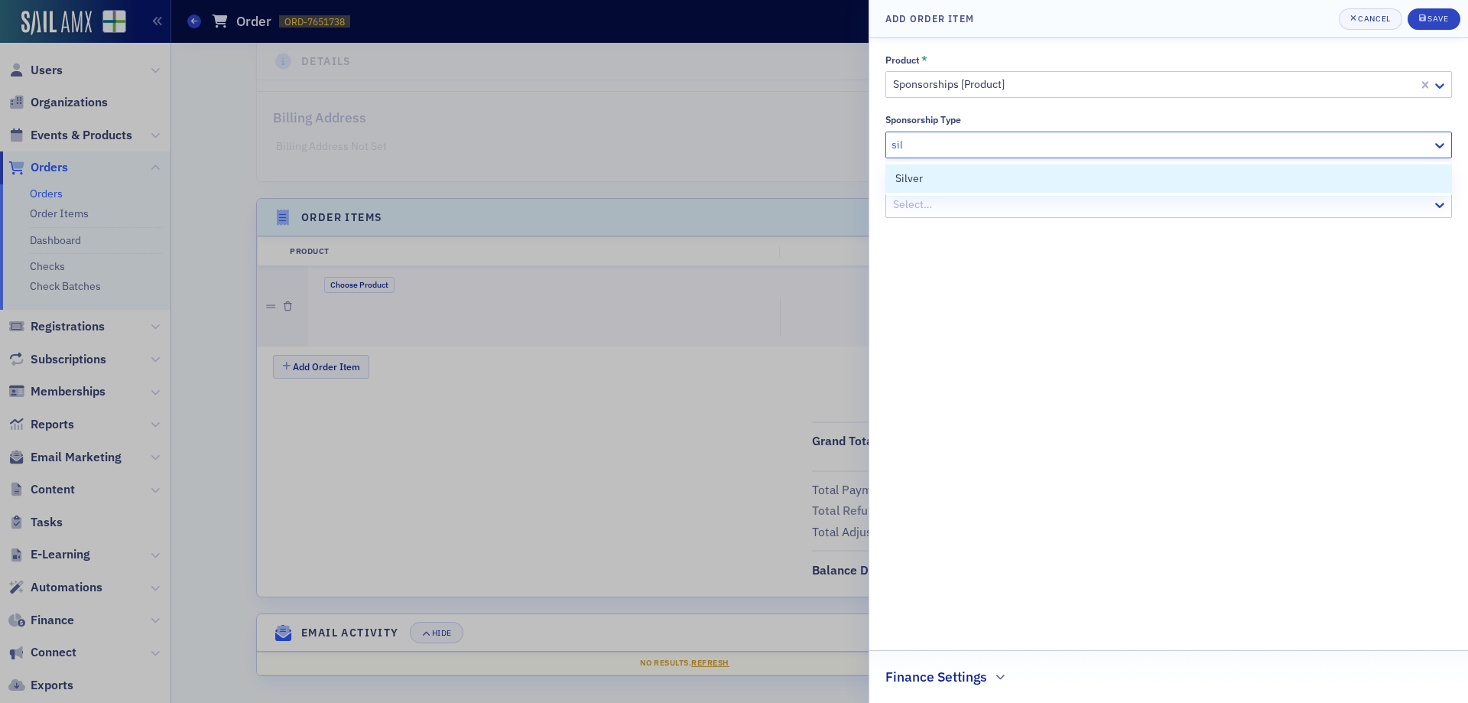
type input "silv"
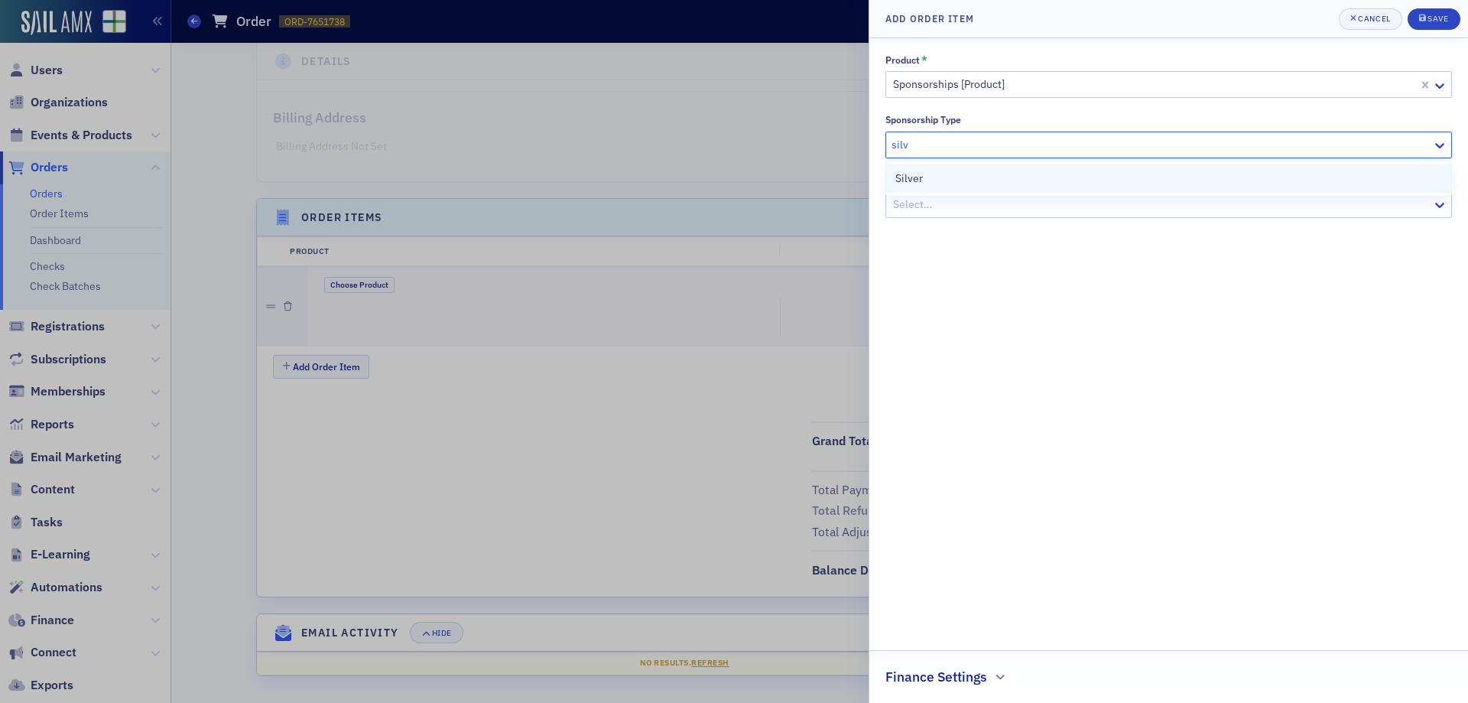
click at [937, 184] on div "Silver" at bounding box center [1168, 178] width 547 height 16
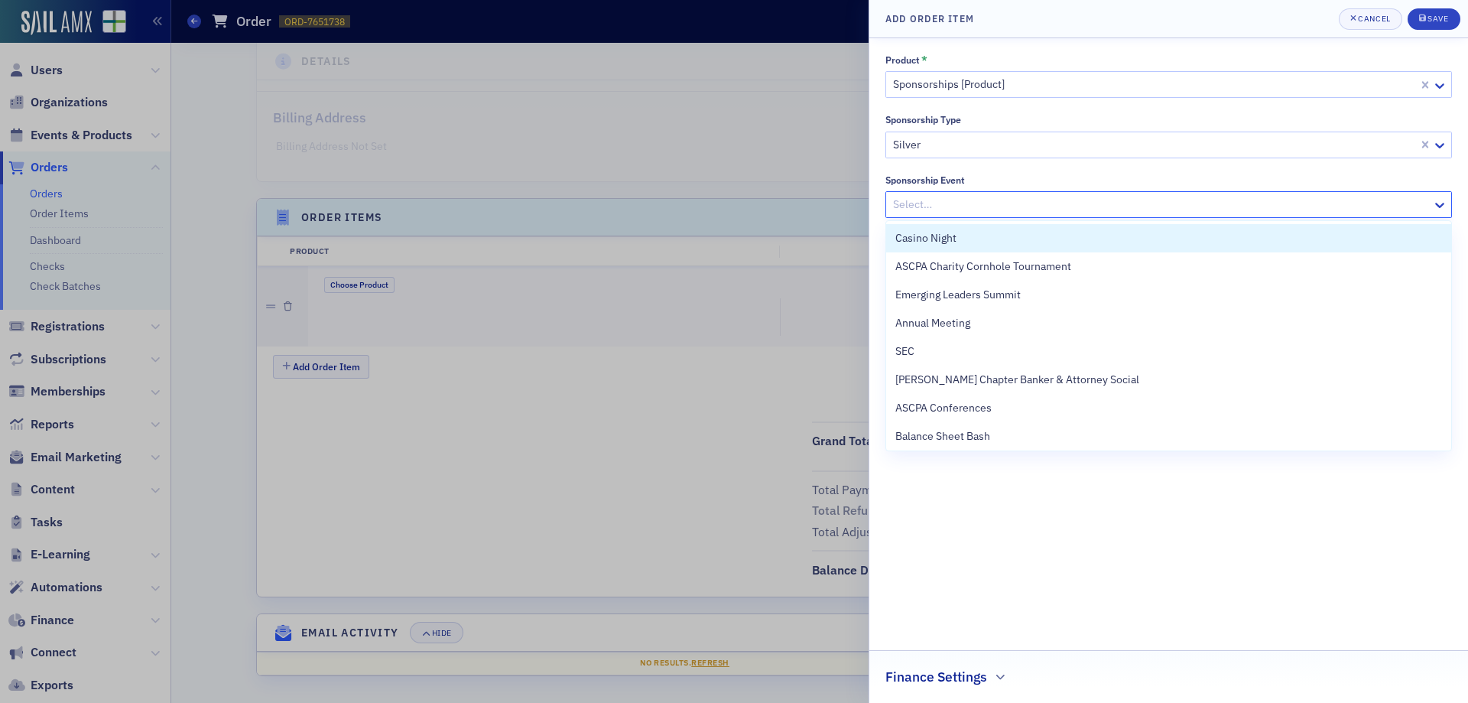
click at [952, 209] on div at bounding box center [1160, 204] width 539 height 19
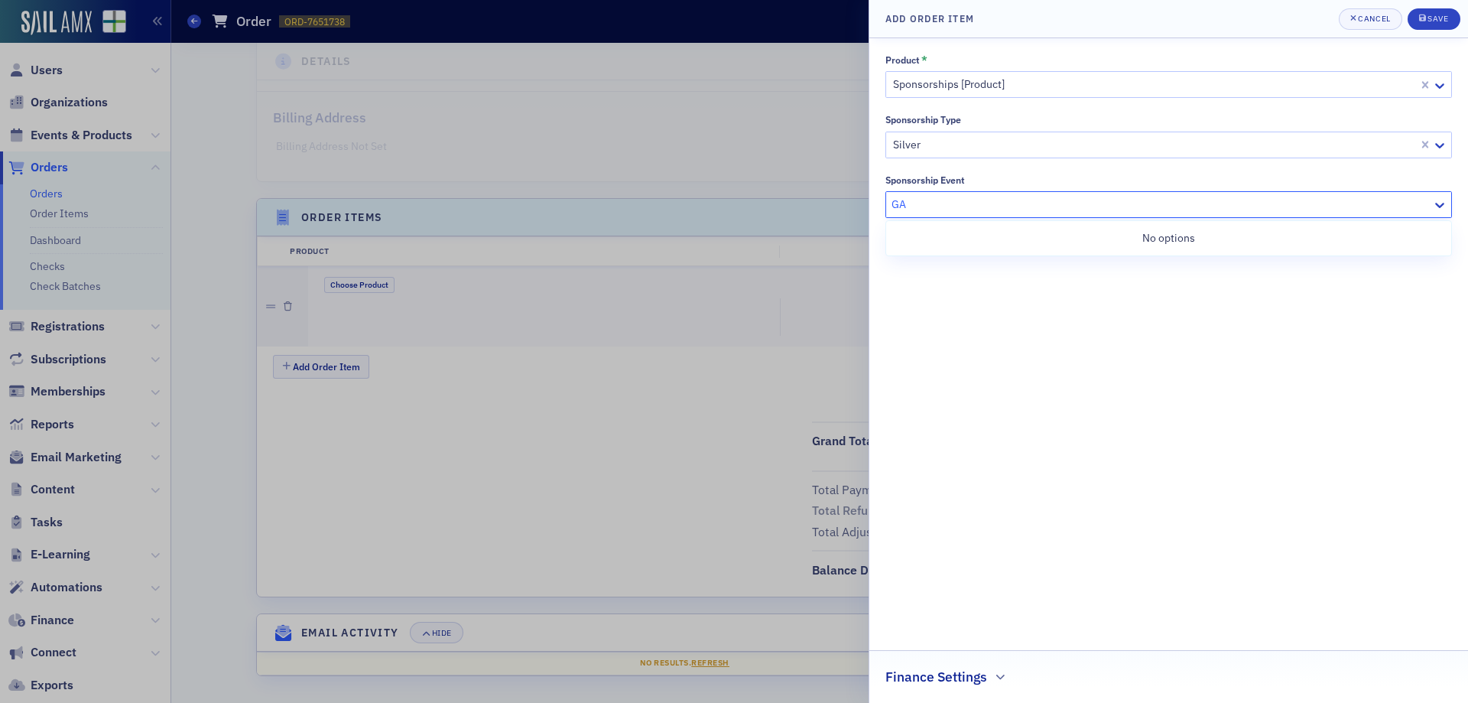
type input "G"
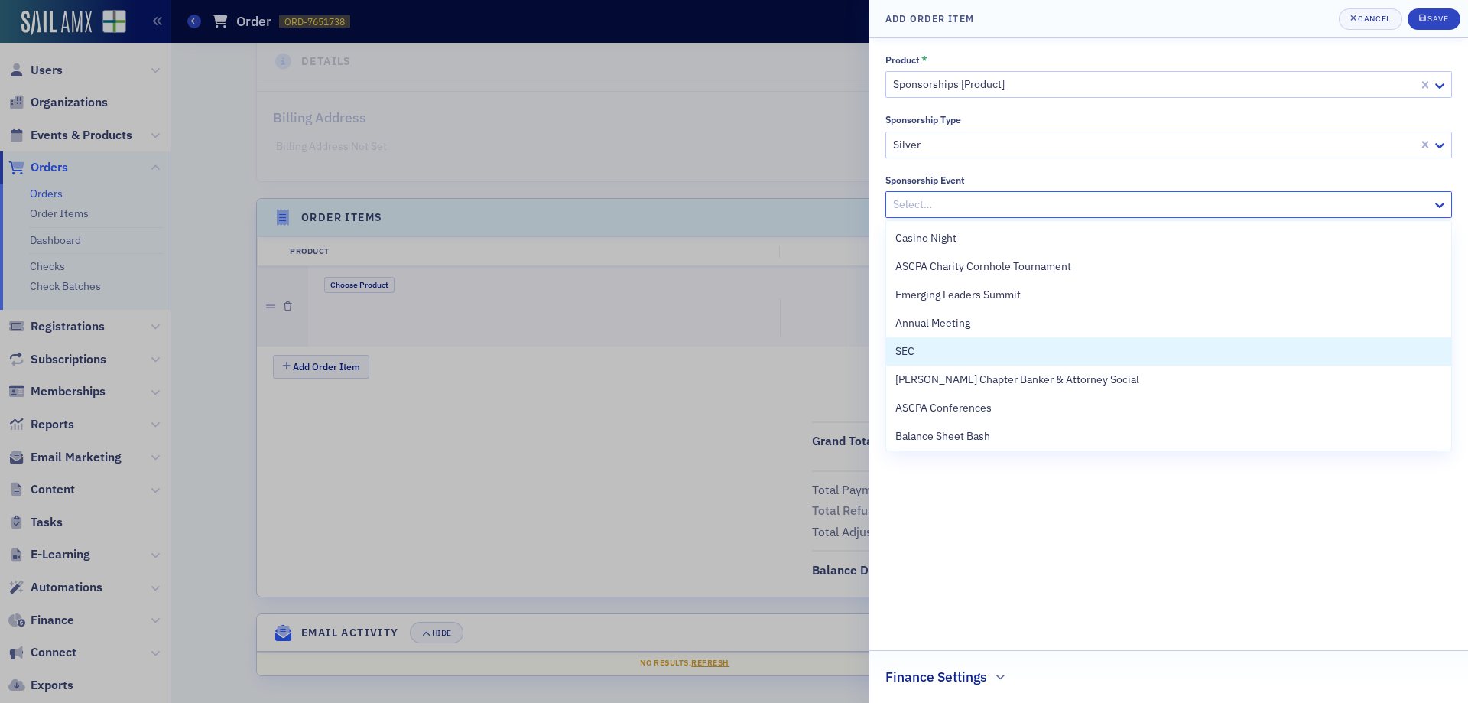
click at [934, 680] on h2 "Finance Settings" at bounding box center [936, 677] width 102 height 20
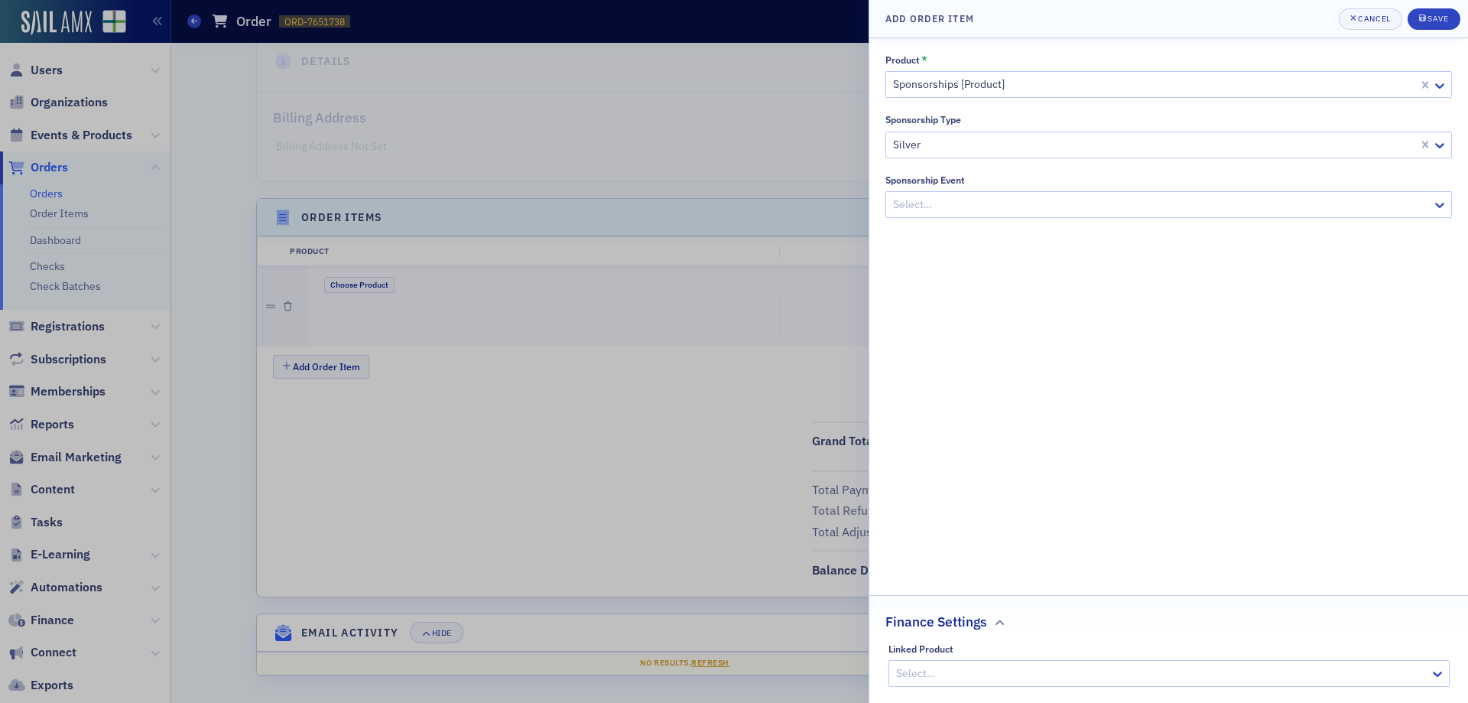
click at [944, 667] on div at bounding box center [1161, 673] width 534 height 19
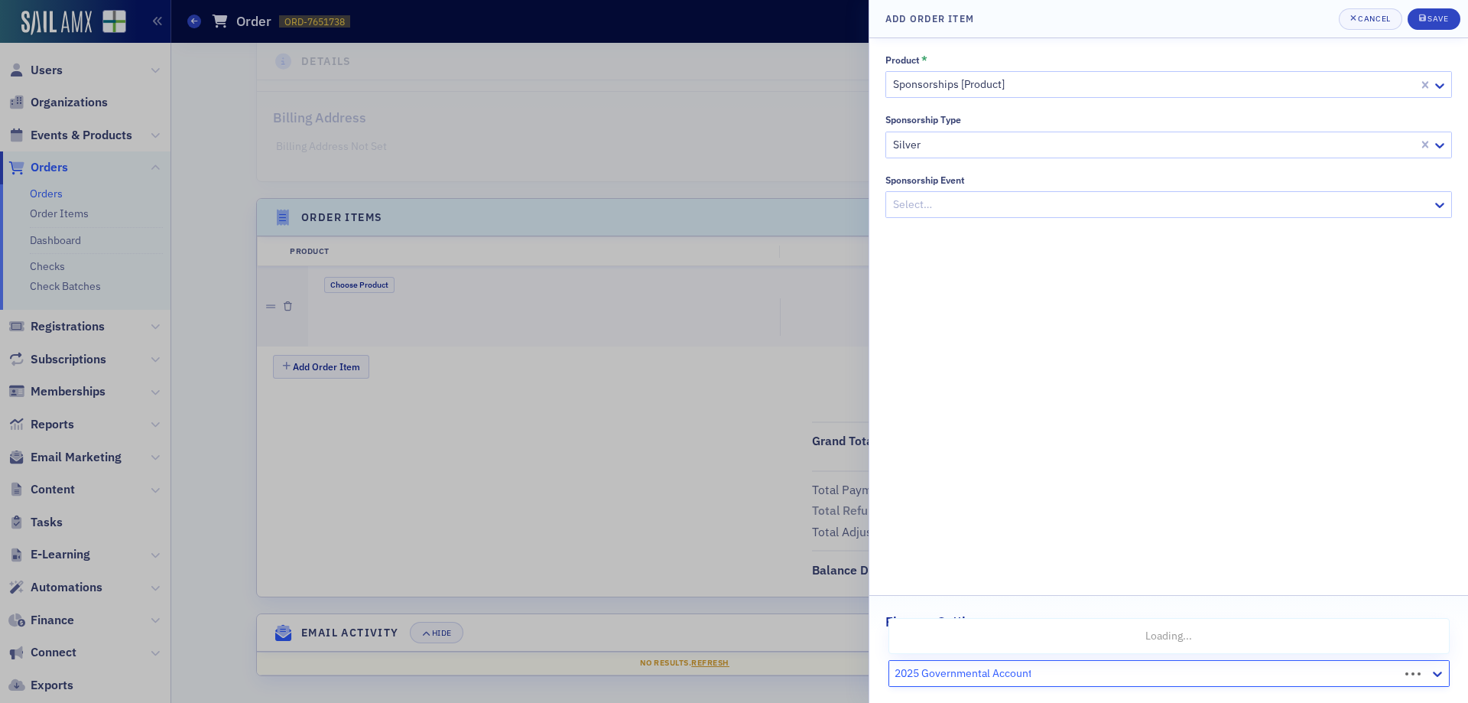
type input "2025 Governmental Accounting"
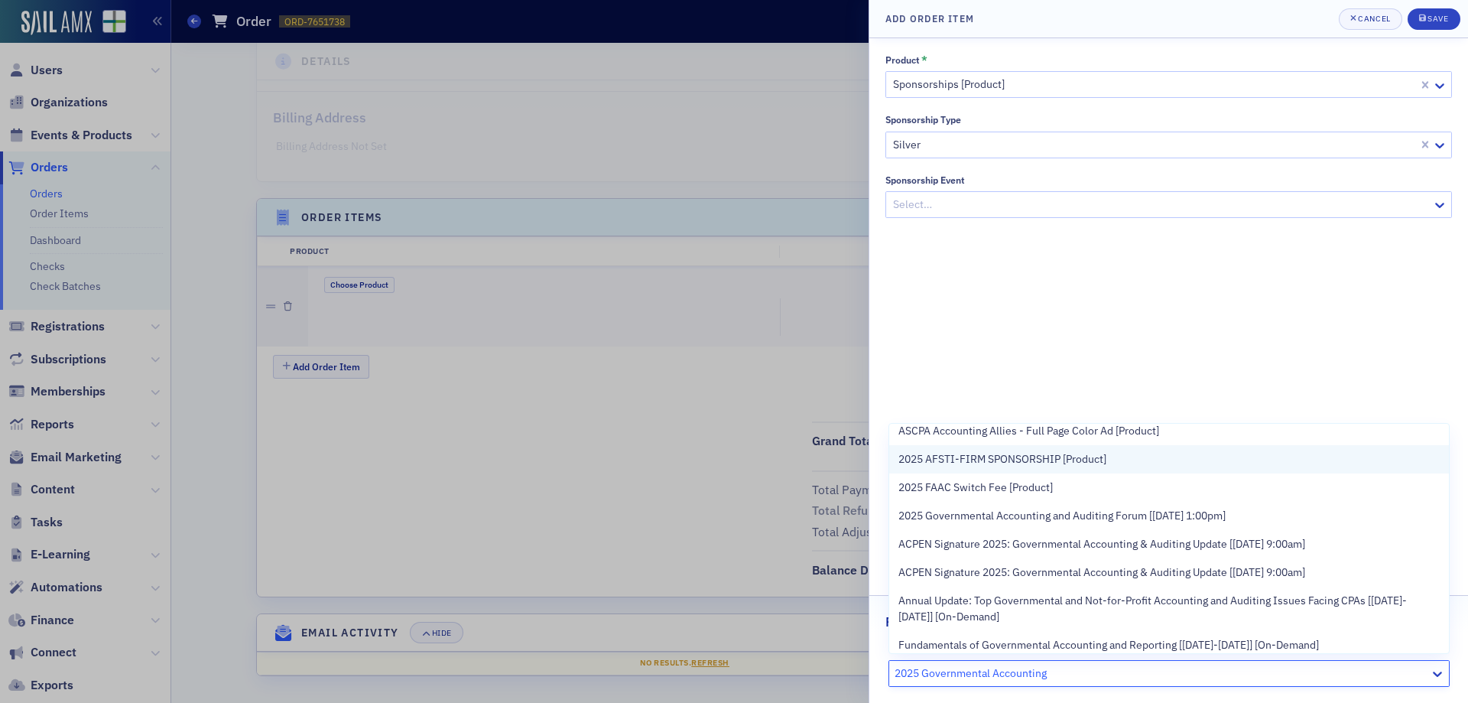
scroll to position [153, 0]
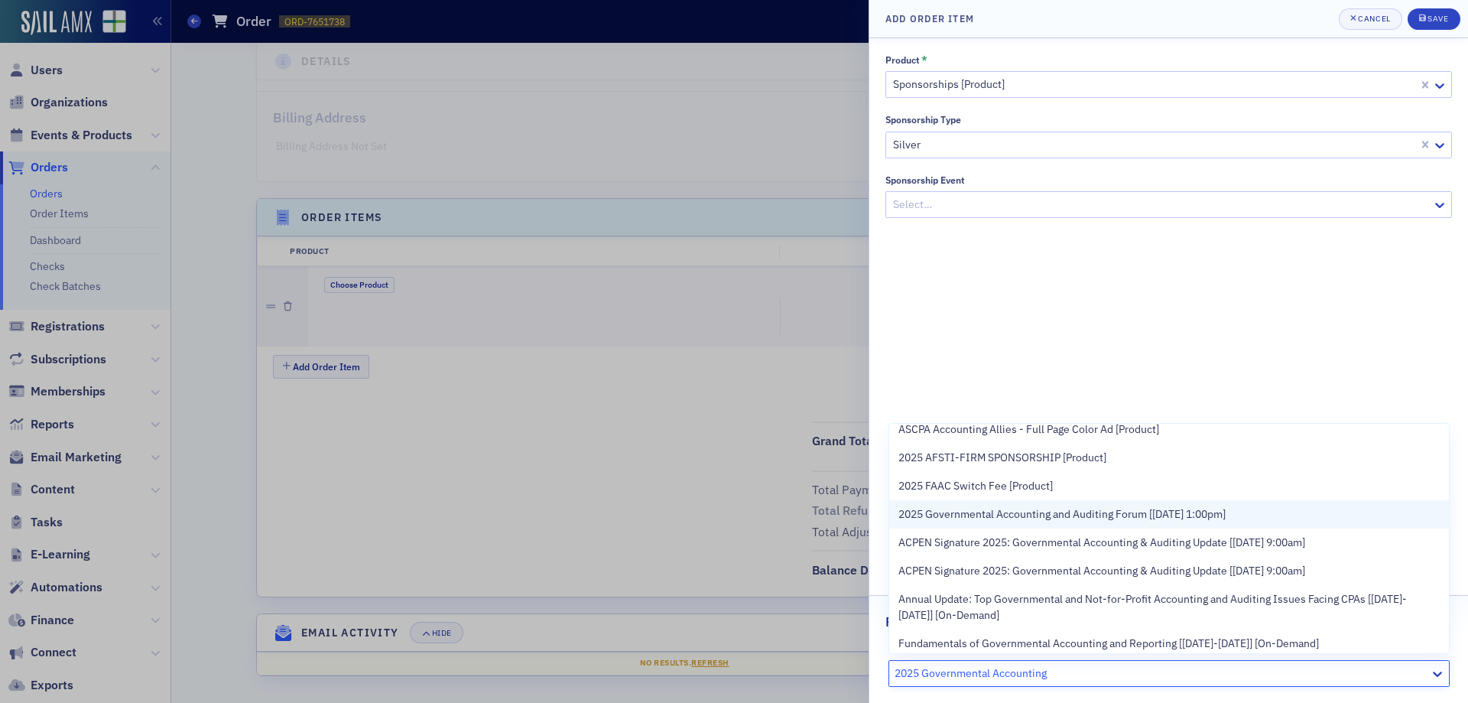
click at [1009, 521] on span "2025 Governmental Accounting and Auditing Forum [12/8/2025 1:00pm]" at bounding box center [1061, 514] width 327 height 16
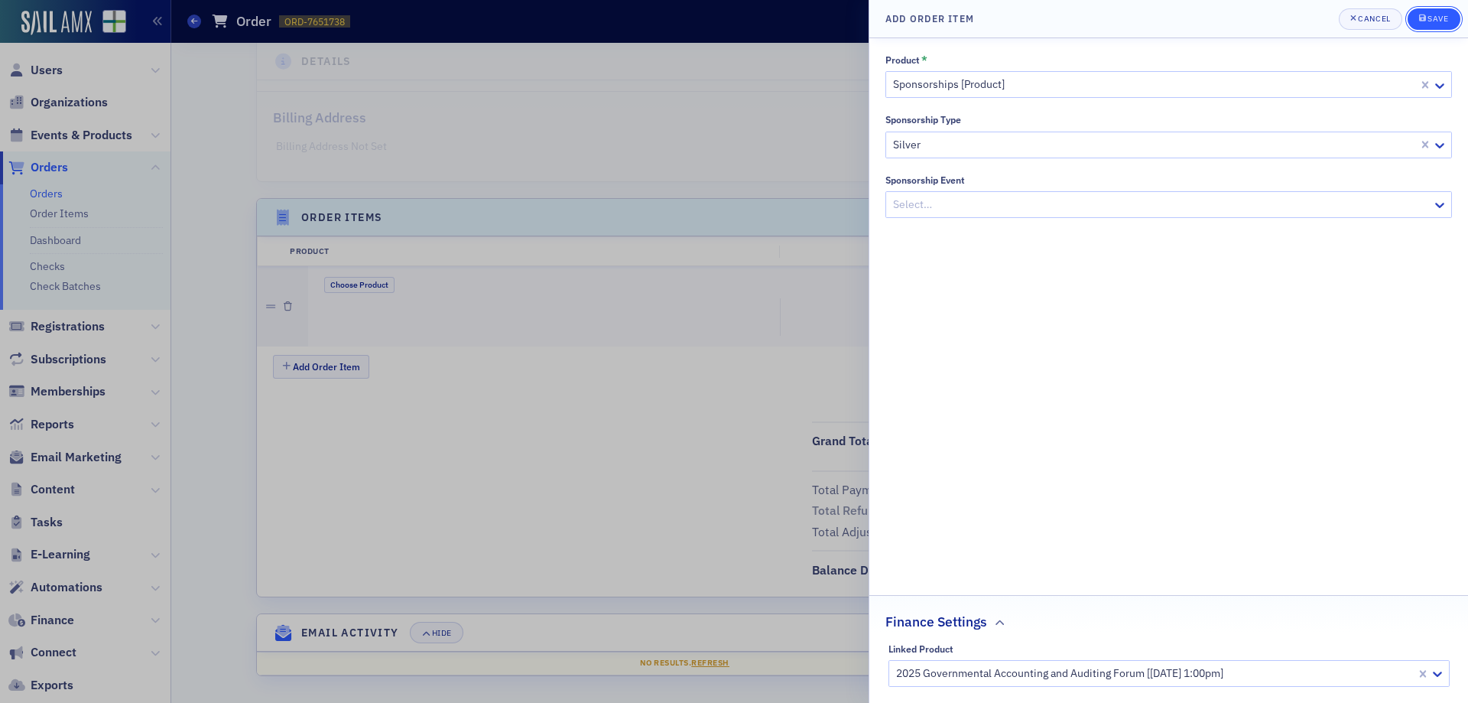
click at [1426, 24] on div "submit" at bounding box center [1423, 19] width 9 height 12
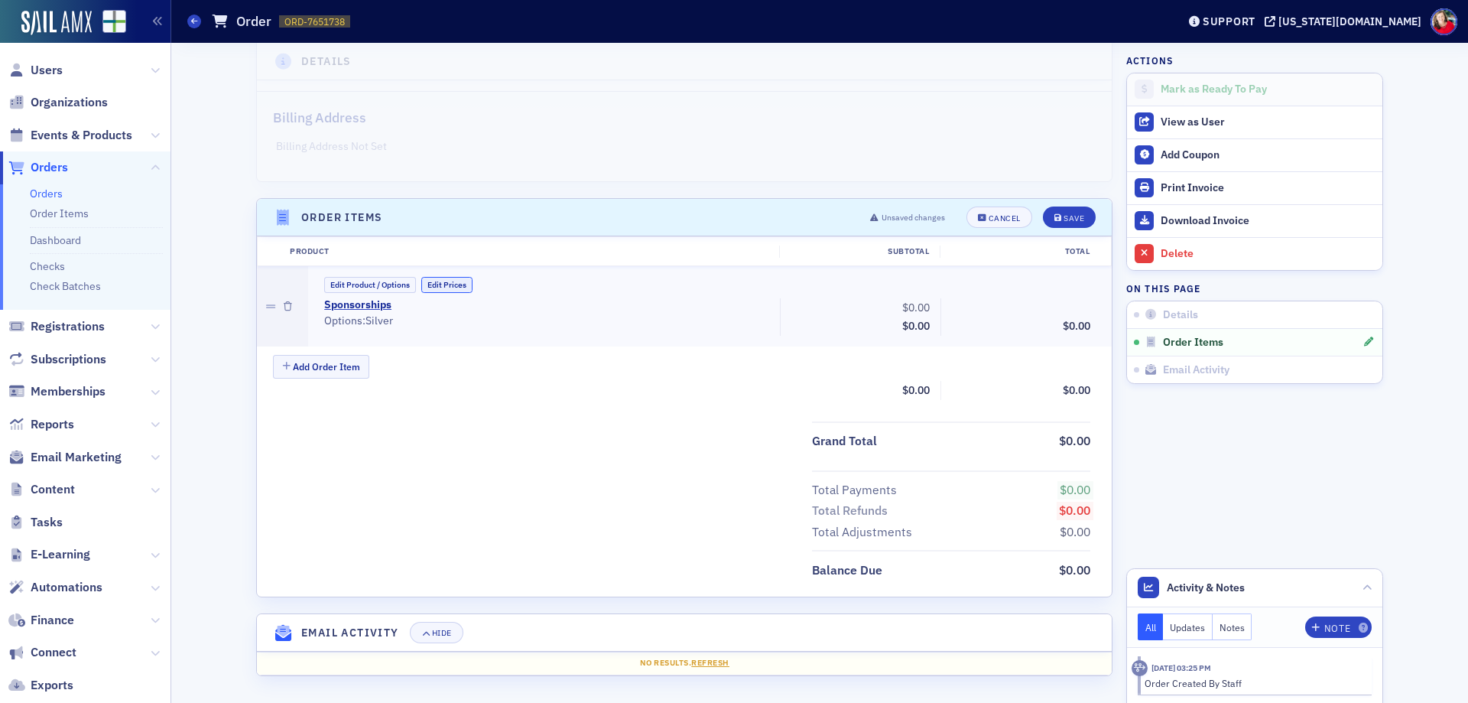
click at [453, 282] on button "Edit Prices" at bounding box center [446, 285] width 51 height 16
click at [887, 309] on input "0.00" at bounding box center [898, 307] width 75 height 21
type input "2,000.00"
click at [1046, 222] on button "Save" at bounding box center [1069, 216] width 53 height 21
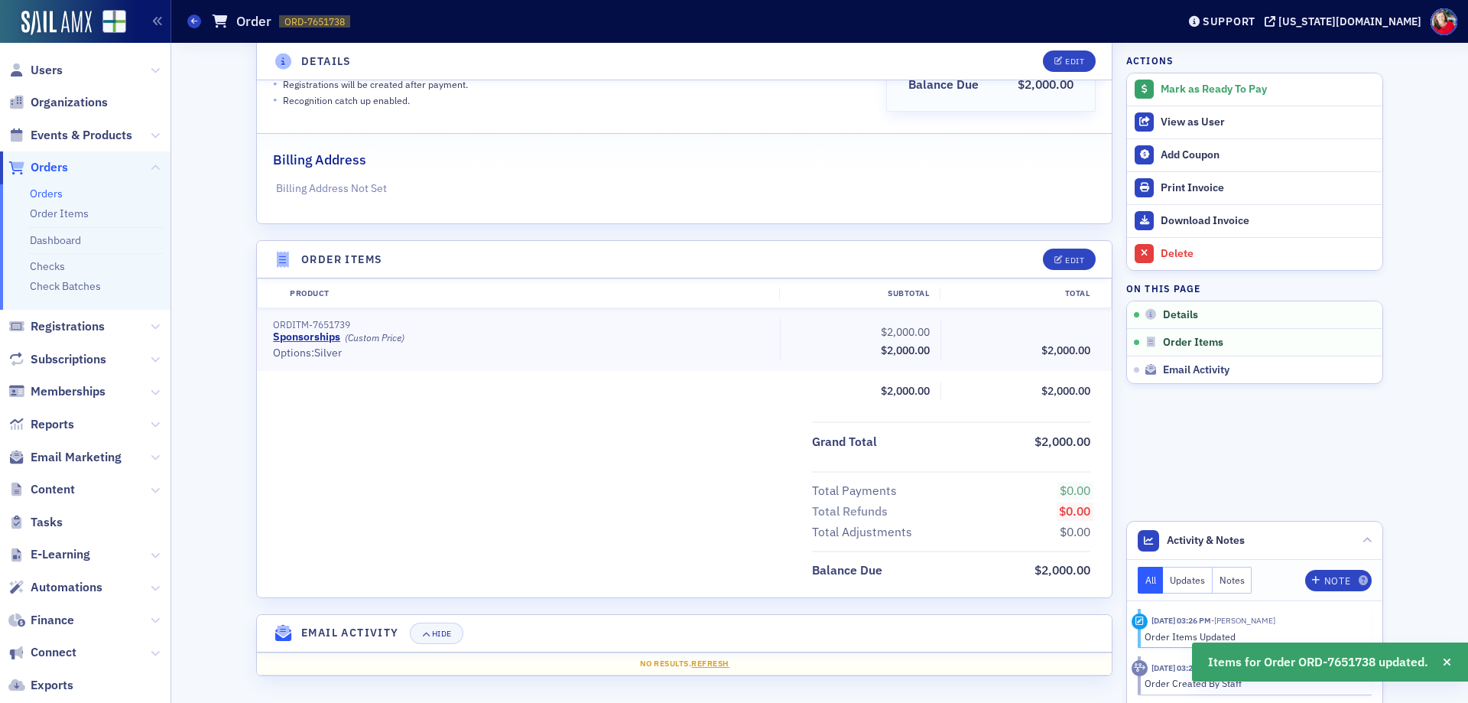
scroll to position [0, 0]
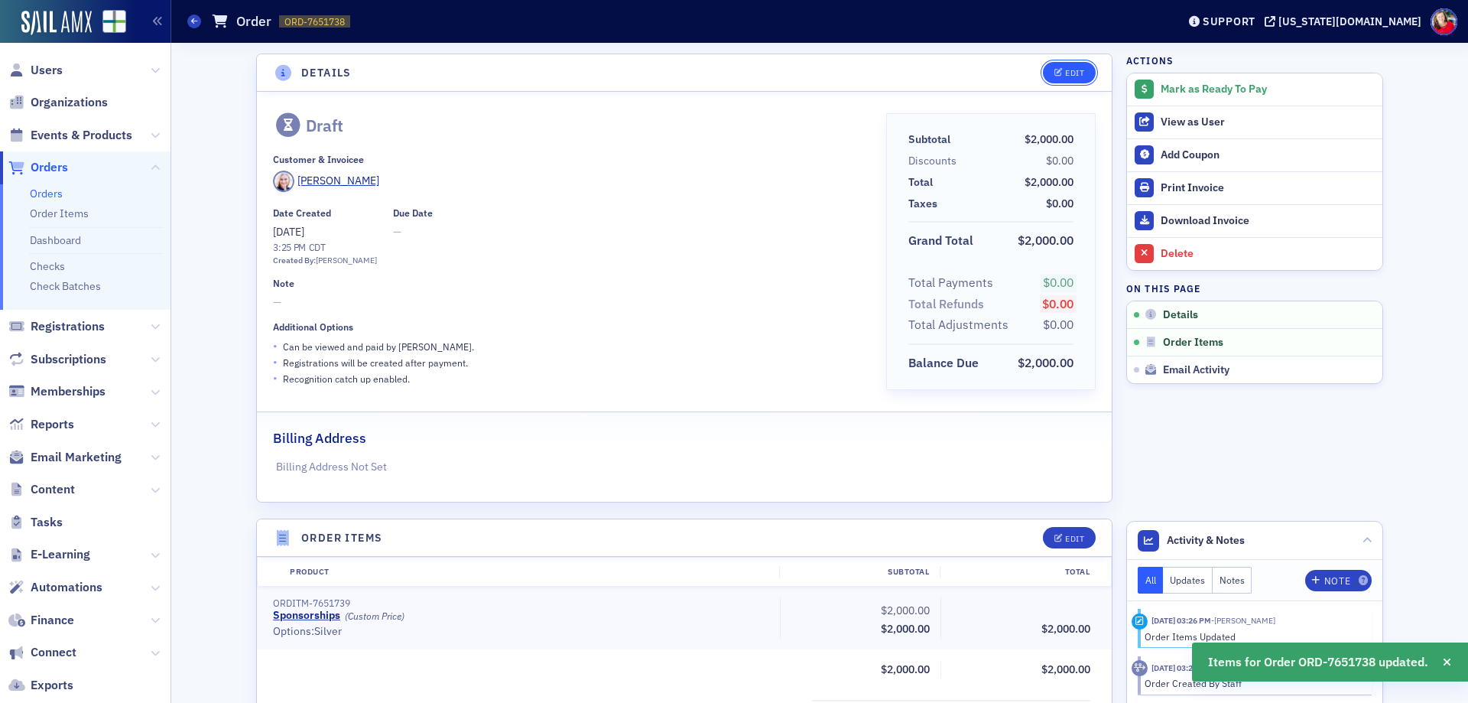
click at [1054, 69] on icon "button" at bounding box center [1058, 73] width 9 height 8
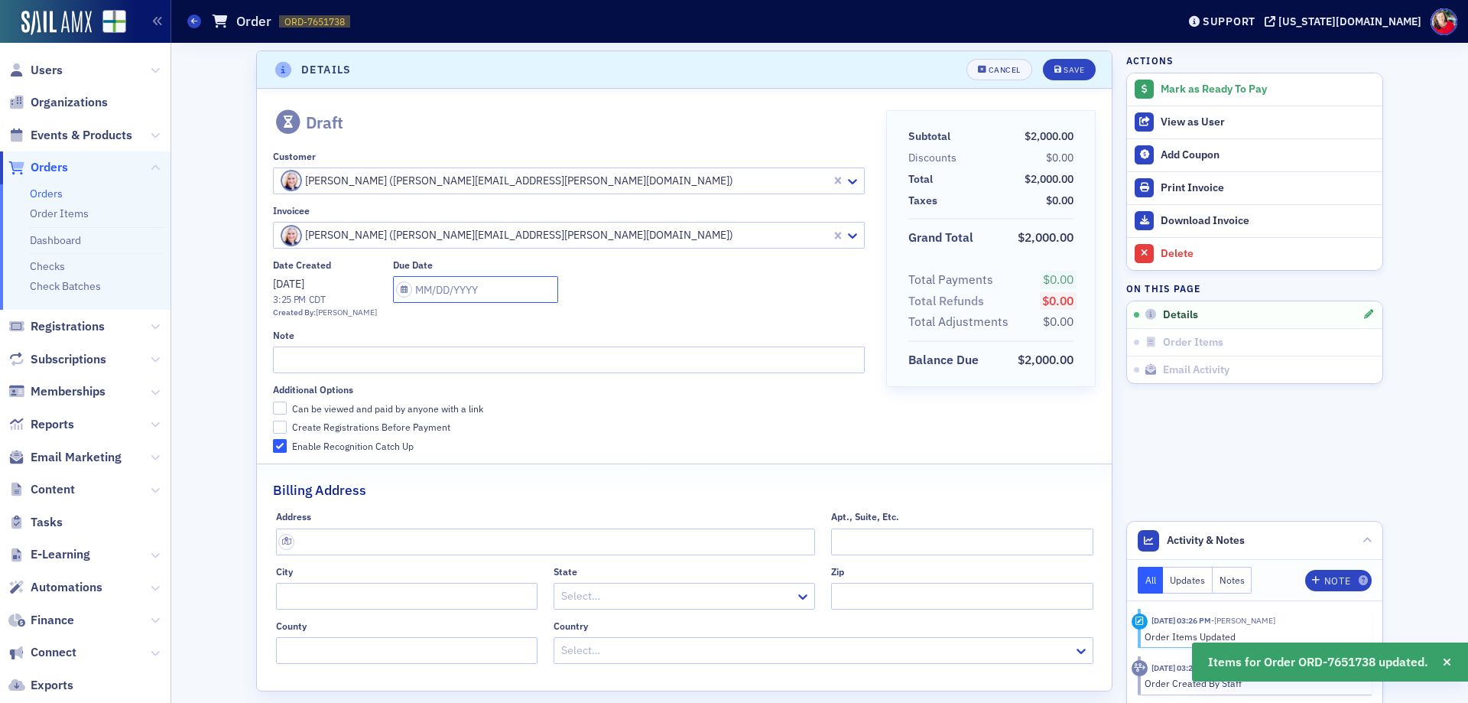
select select "9"
select select "2025"
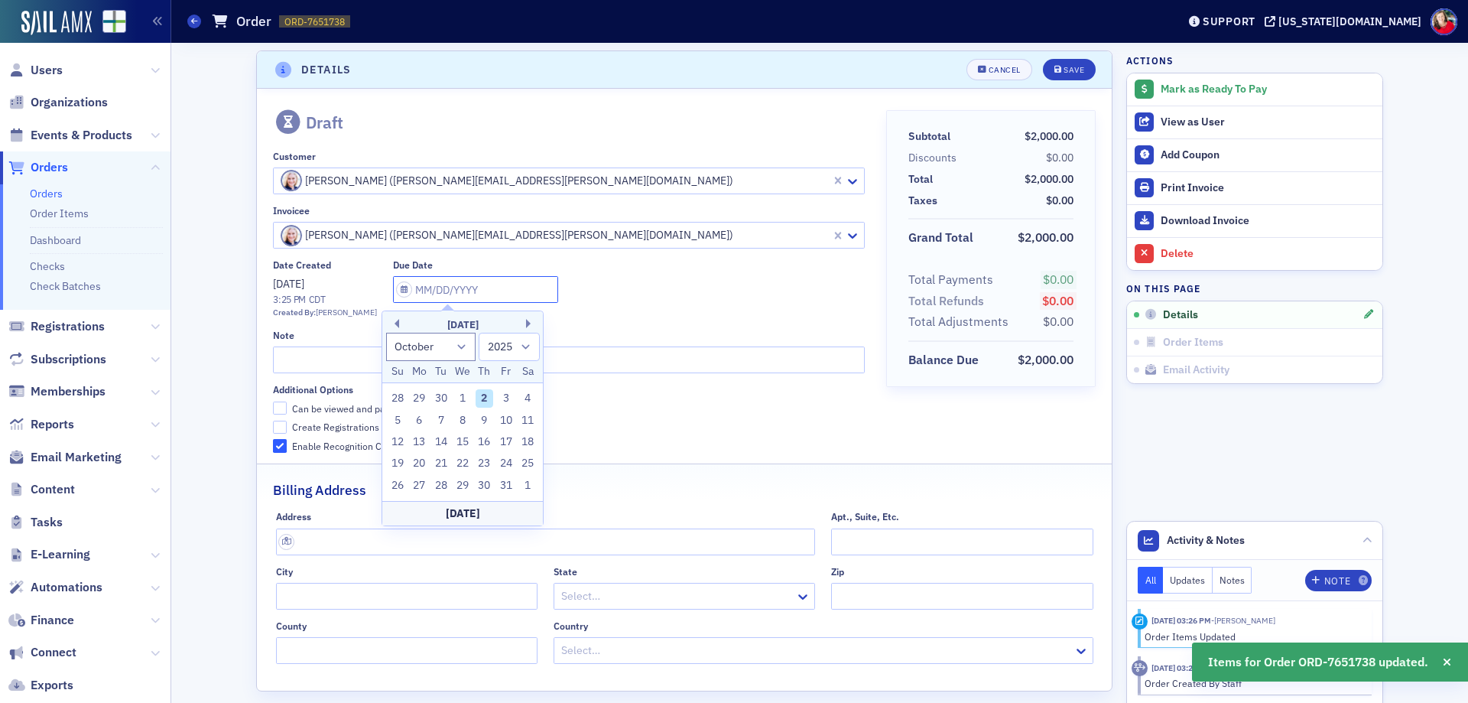
click at [414, 297] on input "text" at bounding box center [475, 289] width 165 height 27
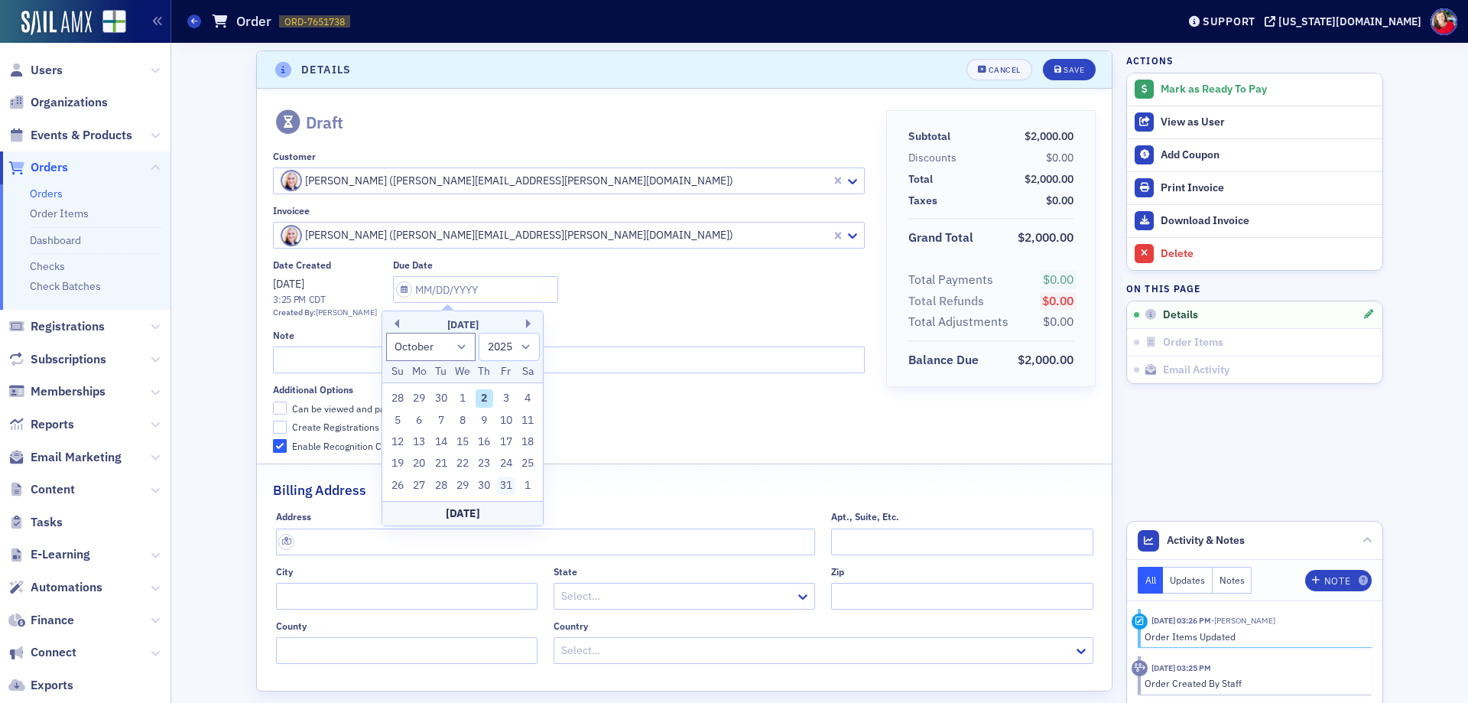
click at [507, 485] on div "31" at bounding box center [506, 485] width 18 height 18
type input "10/31/2025"
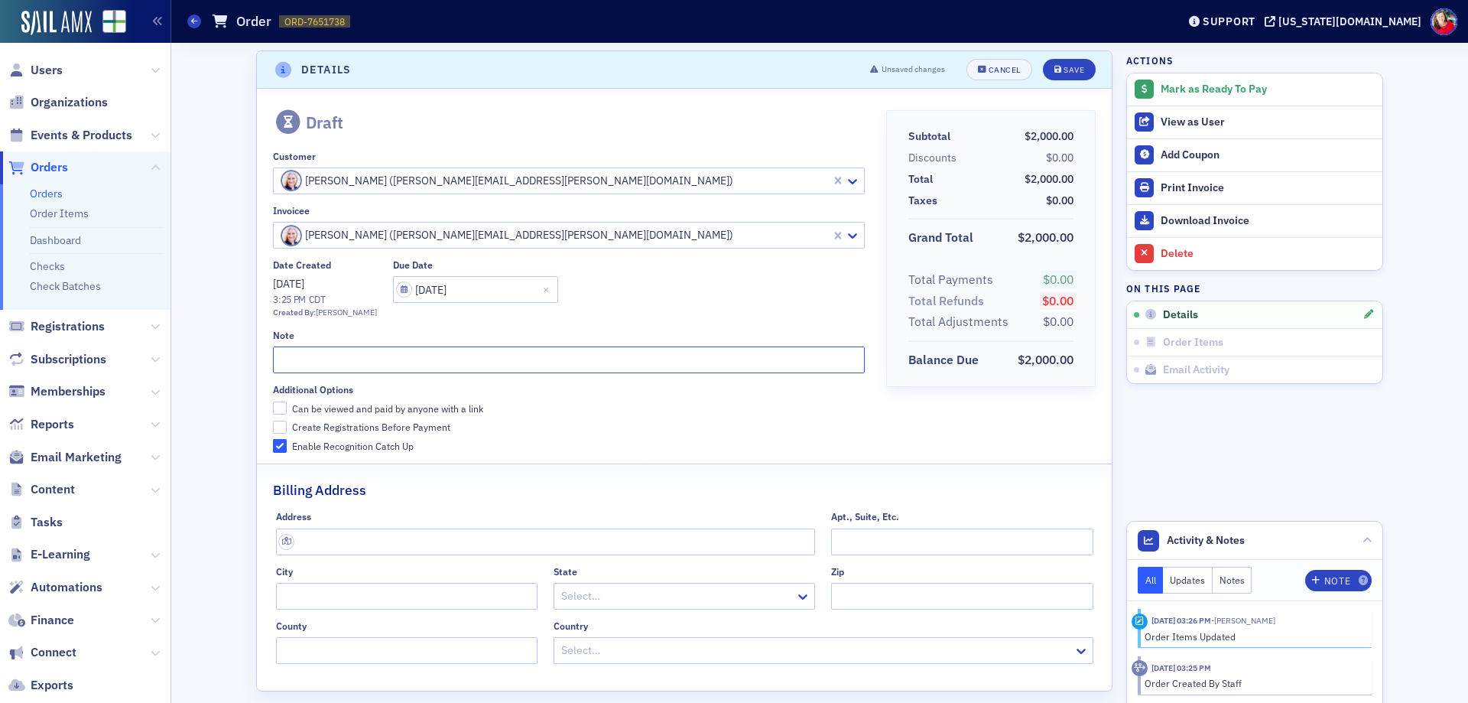
click at [394, 362] on input "text" at bounding box center [568, 359] width 591 height 27
type input "GAAF Silver Sponsor:"
click at [275, 405] on input "Can be viewed and paid by anyone with a link" at bounding box center [280, 408] width 14 height 14
checkbox input "true"
click at [400, 359] on input "GAAF Silver Sponsor:" at bounding box center [568, 359] width 591 height 27
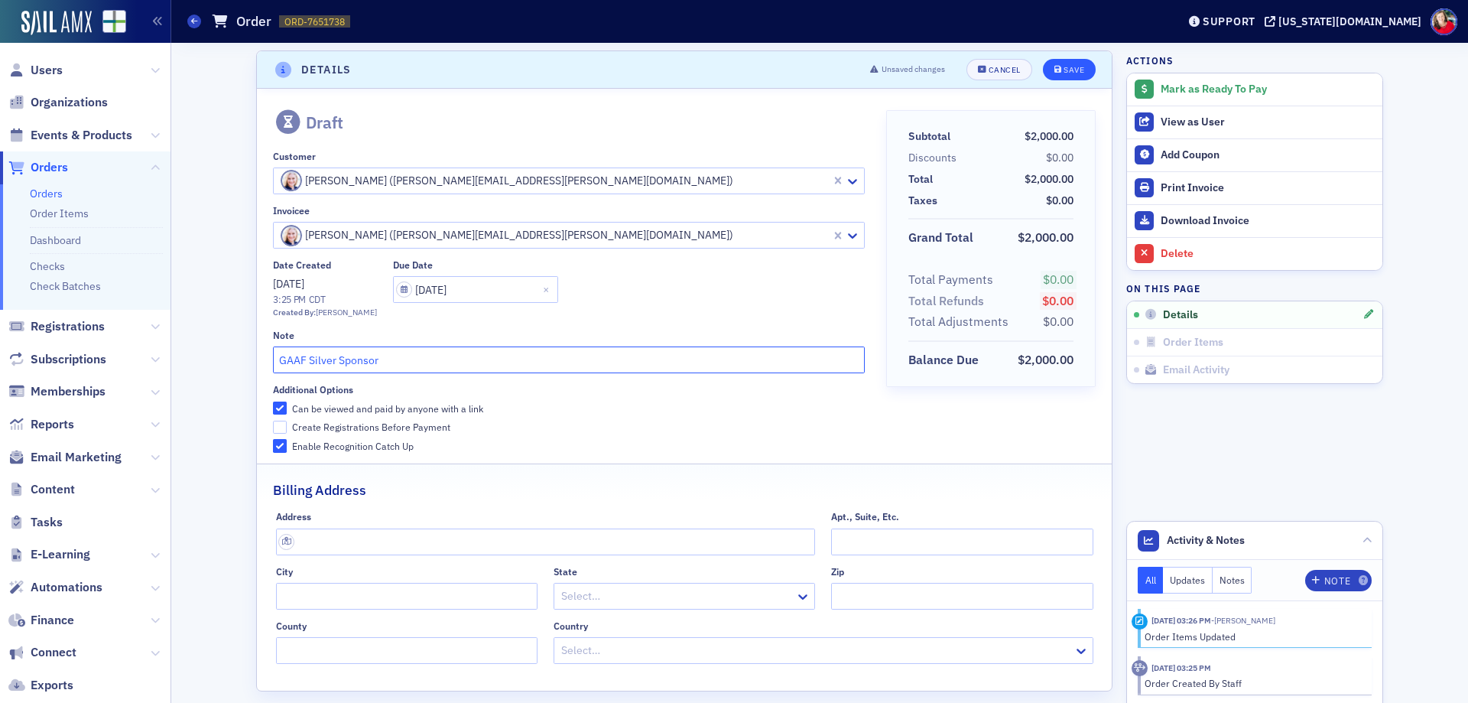
type input "GAAF Silver Sponsor"
click at [1079, 71] on button "Save" at bounding box center [1069, 69] width 53 height 21
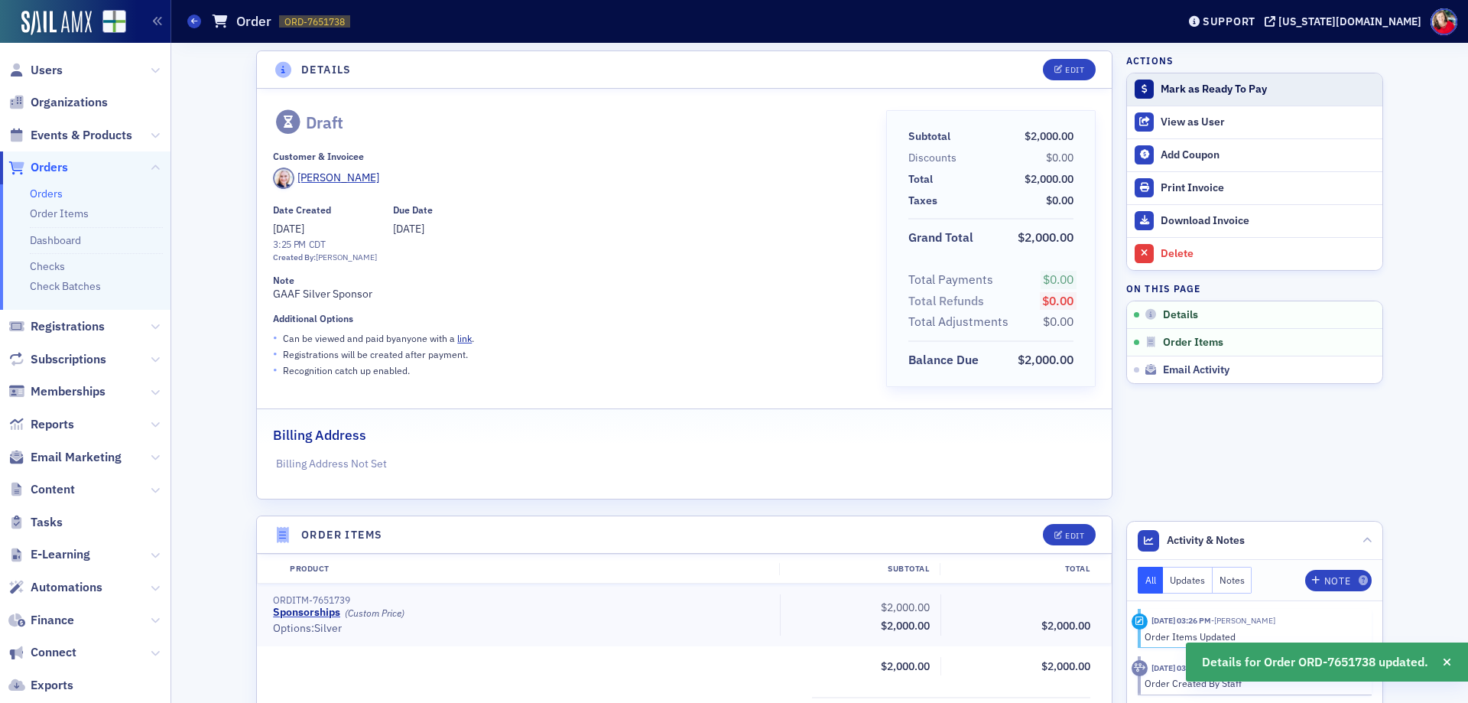
click at [1218, 92] on div "Mark as Ready To Pay" at bounding box center [1267, 90] width 214 height 14
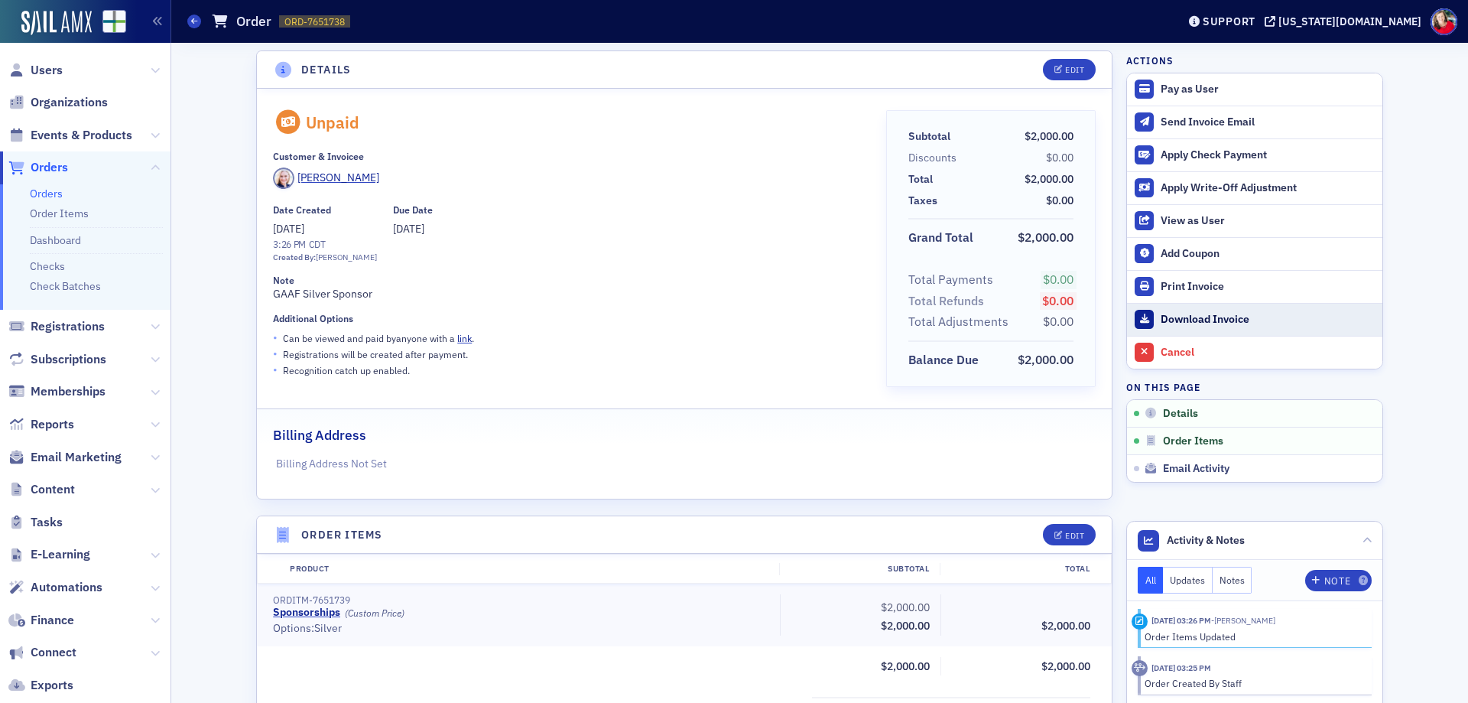
click at [1209, 316] on div "Download Invoice" at bounding box center [1267, 320] width 214 height 14
drag, startPoint x: 342, startPoint y: 21, endPoint x: 307, endPoint y: 25, distance: 36.2
click at [307, 25] on span "ORD-7651738" at bounding box center [314, 21] width 60 height 13
click at [352, 38] on header "Orders Order ORD-7651738 7651738 Support alabama.cpa" at bounding box center [819, 21] width 1296 height 43
click at [349, 13] on div "Orders Order ORD-7651738 7651738" at bounding box center [670, 21] width 966 height 29
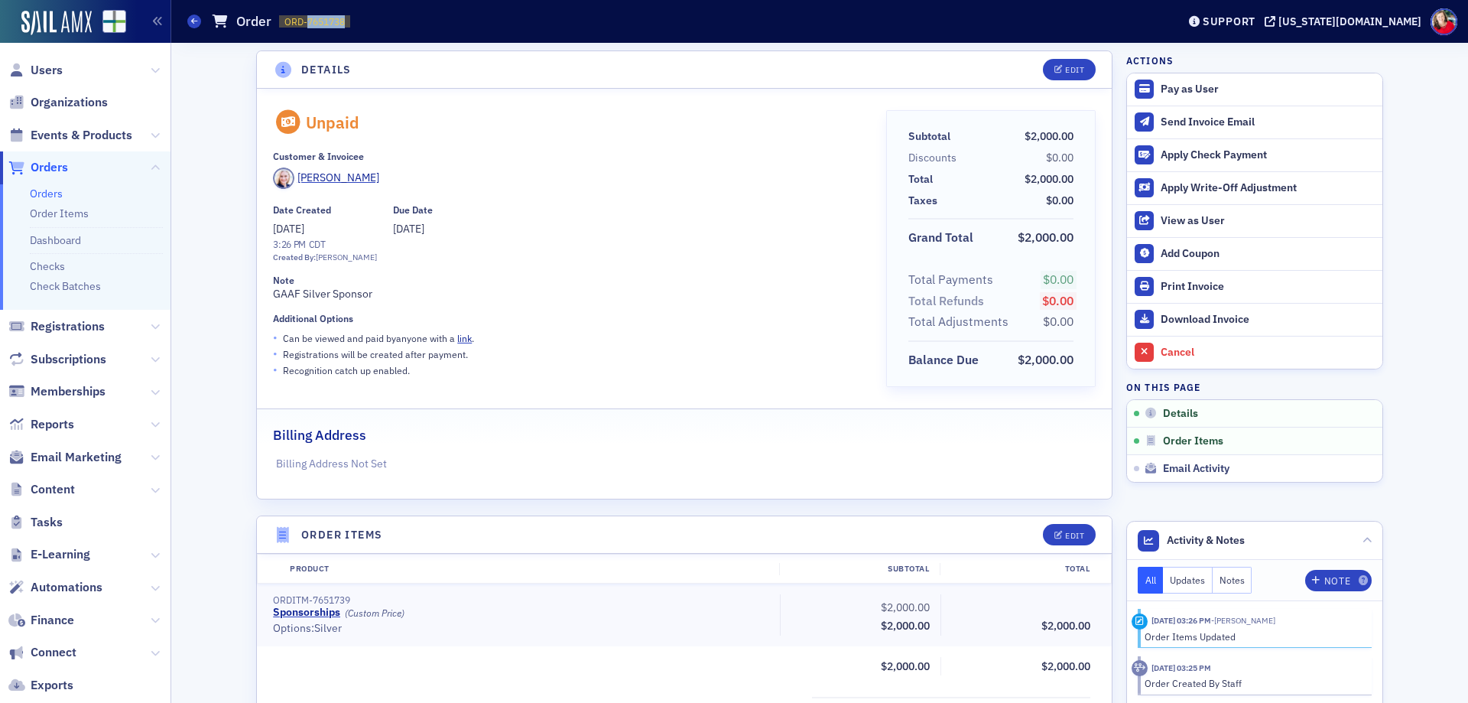
drag, startPoint x: 346, startPoint y: 19, endPoint x: 309, endPoint y: 26, distance: 38.1
click at [309, 26] on span "ORD-7651738" at bounding box center [314, 21] width 60 height 13
copy span "7651738"
